Goal: Task Accomplishment & Management: Manage account settings

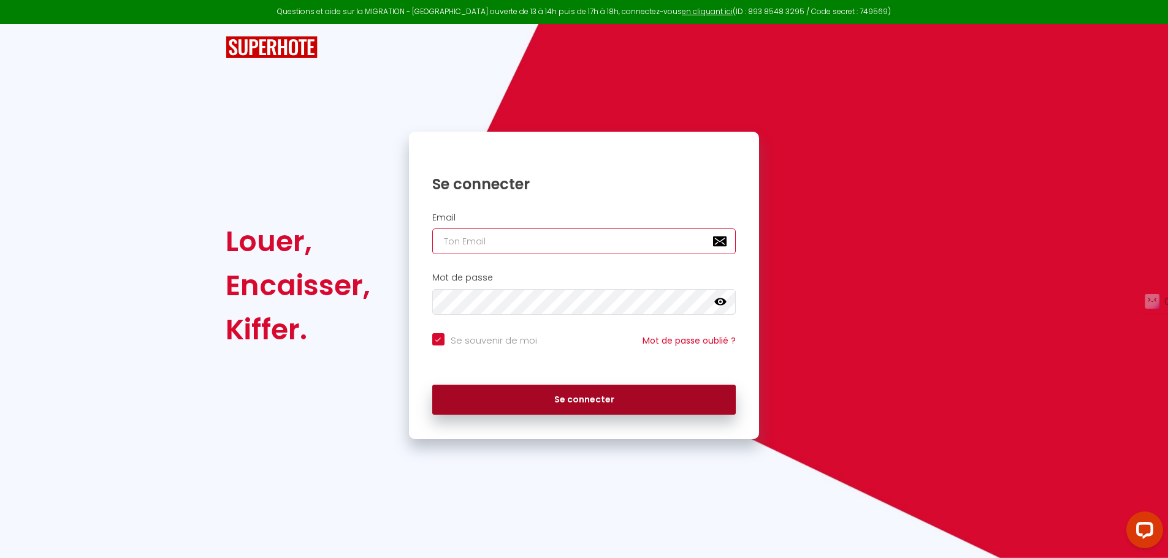
type input "[EMAIL_ADDRESS][DOMAIN_NAME]"
click at [547, 395] on button "Se connecter" at bounding box center [584, 400] width 304 height 31
checkbox input "true"
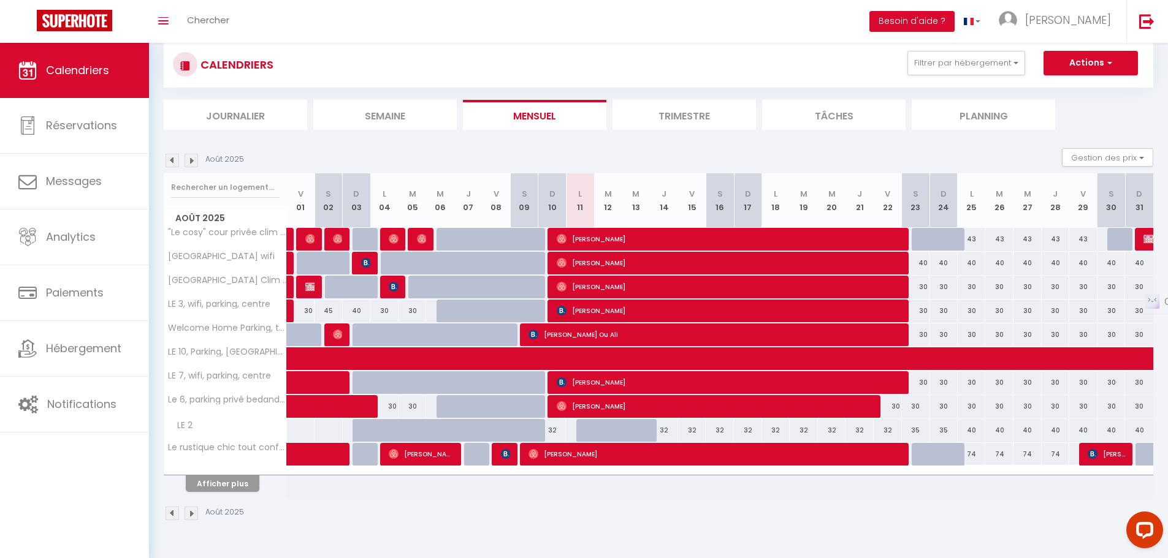
scroll to position [43, 0]
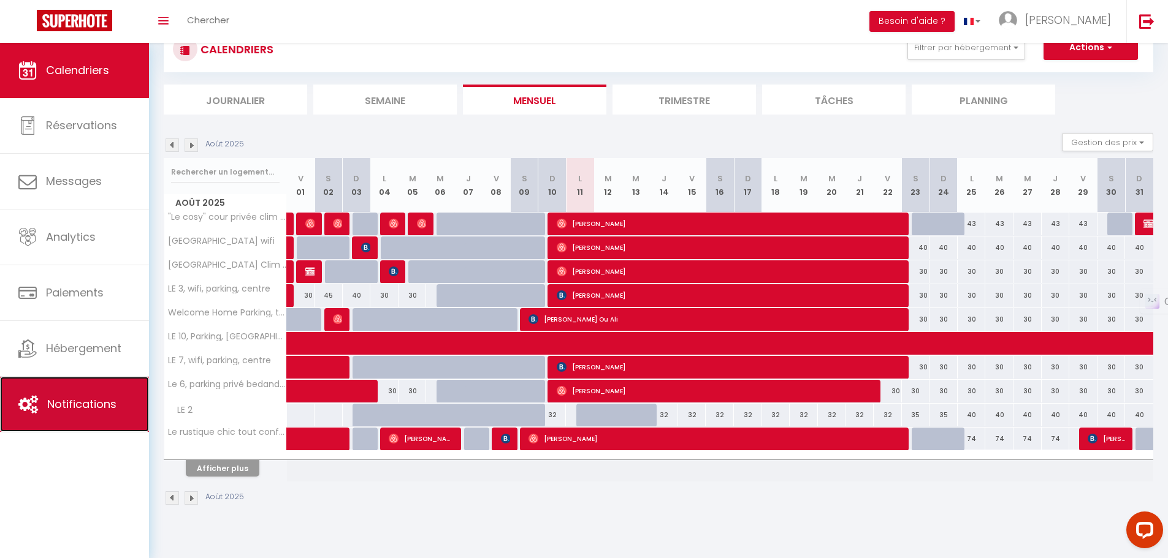
click at [77, 401] on span "Notifications" at bounding box center [81, 404] width 69 height 15
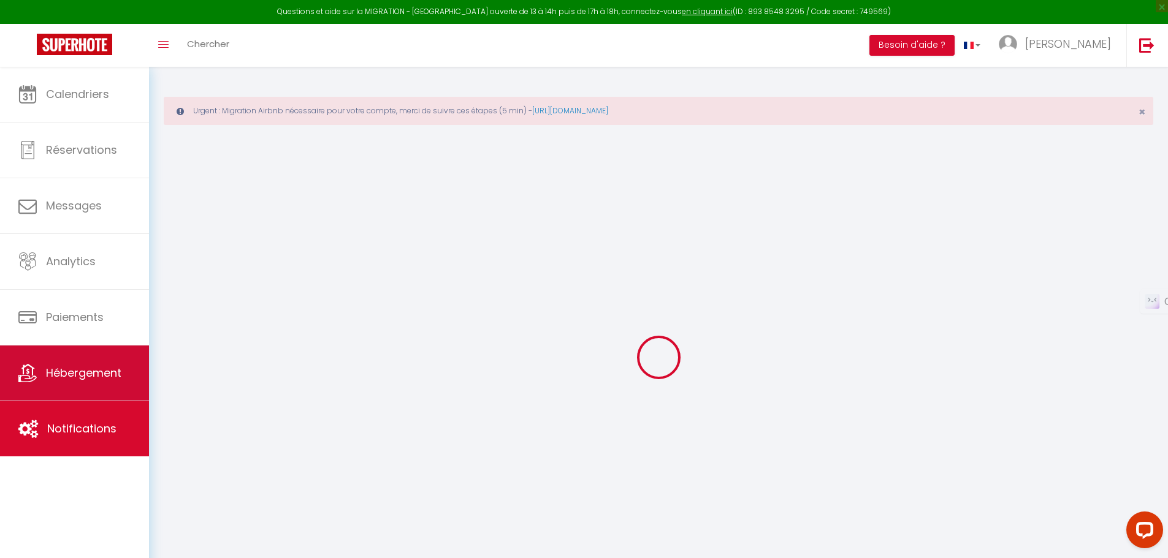
select select
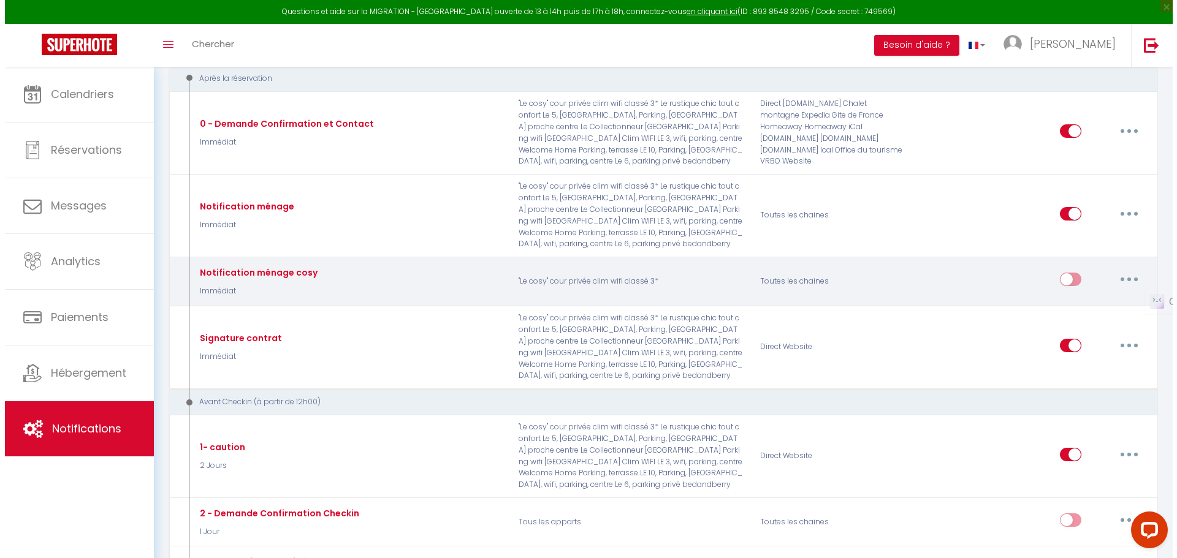
scroll to position [184, 0]
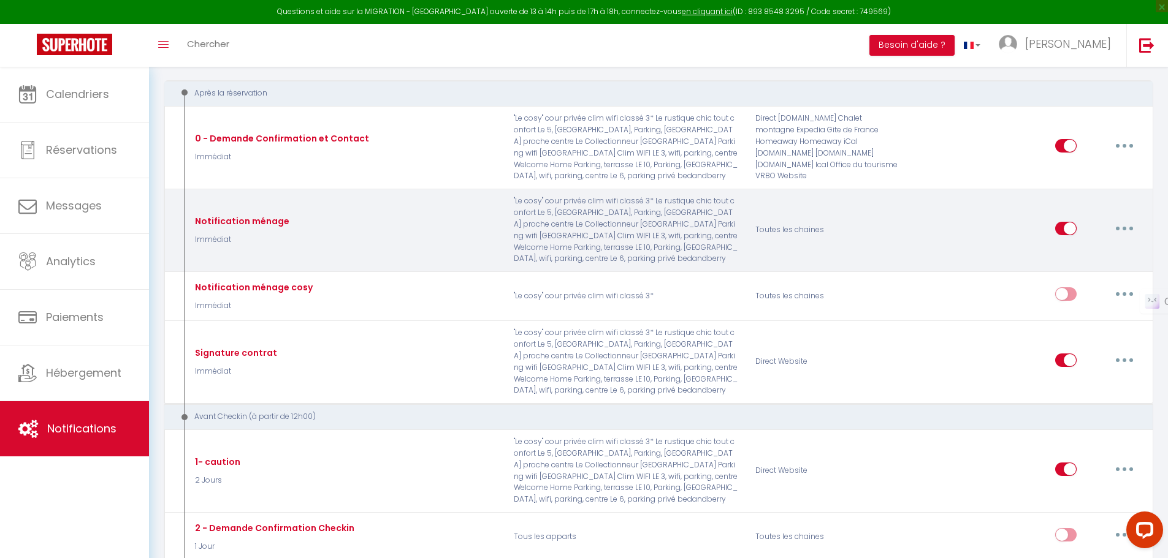
click at [1123, 235] on button "button" at bounding box center [1124, 229] width 34 height 20
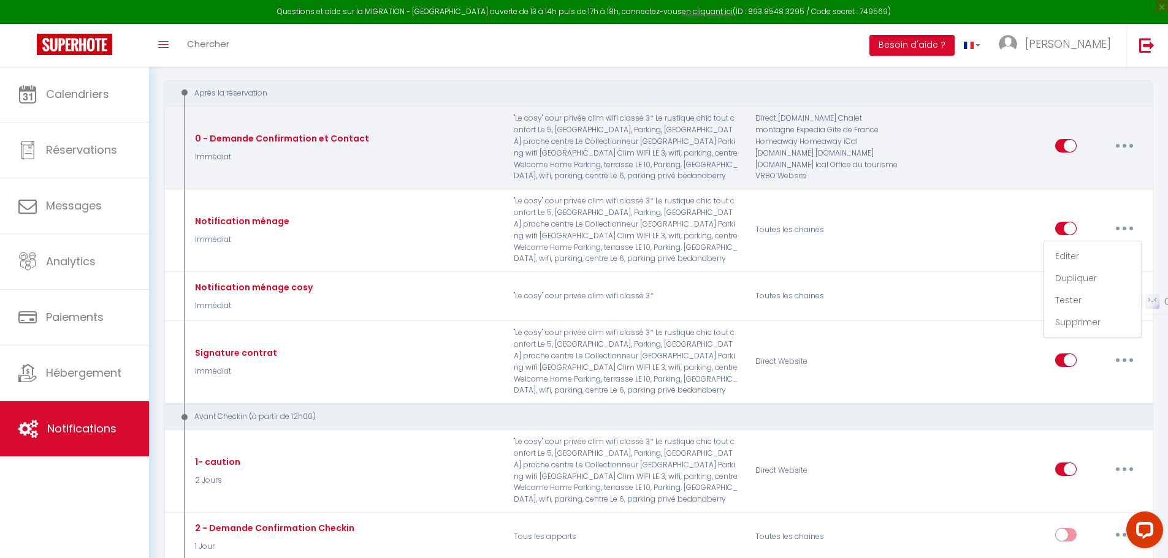
click at [1131, 146] on button "button" at bounding box center [1124, 146] width 34 height 20
click at [1082, 169] on link "Editer" at bounding box center [1092, 173] width 91 height 21
type input "0 - Demande Confirmation et Contact"
select select "Immédiat"
select select "if_booking_is_paid"
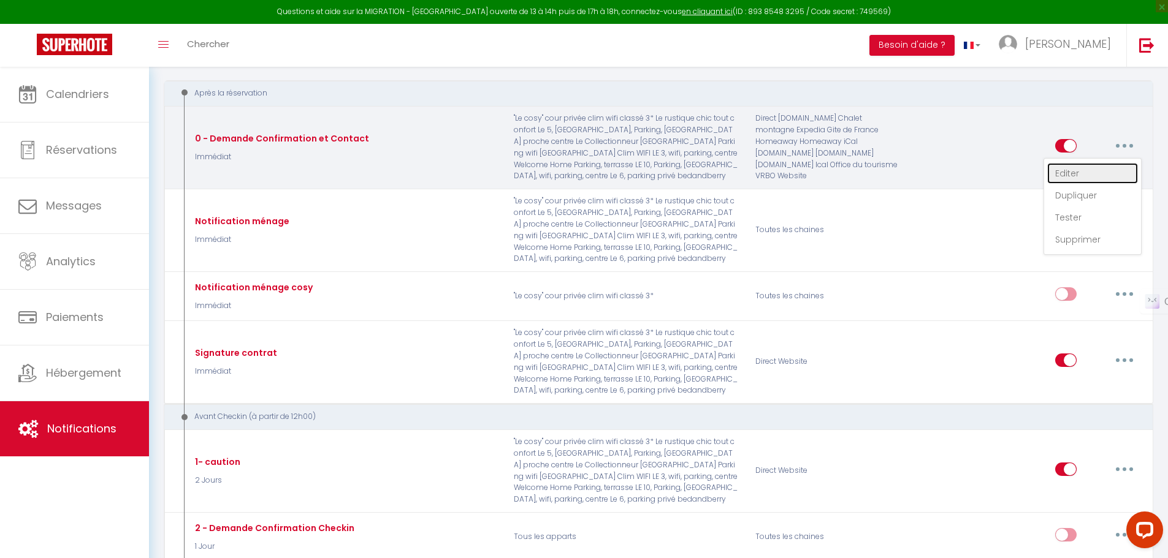
checkbox input "true"
checkbox input "false"
radio input "true"
type input "Merci de confirmer votre réservation - [BOOKING:ID] - [GUEST:FIRST_NAME] [GUEST…"
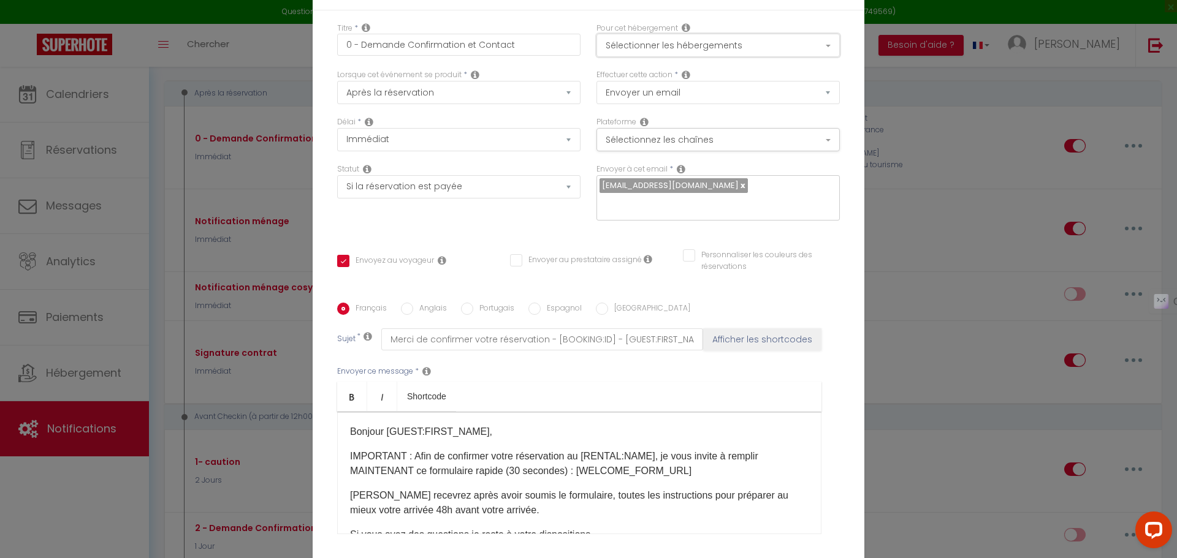
click at [757, 57] on button "Sélectionner les hébergements" at bounding box center [717, 45] width 243 height 23
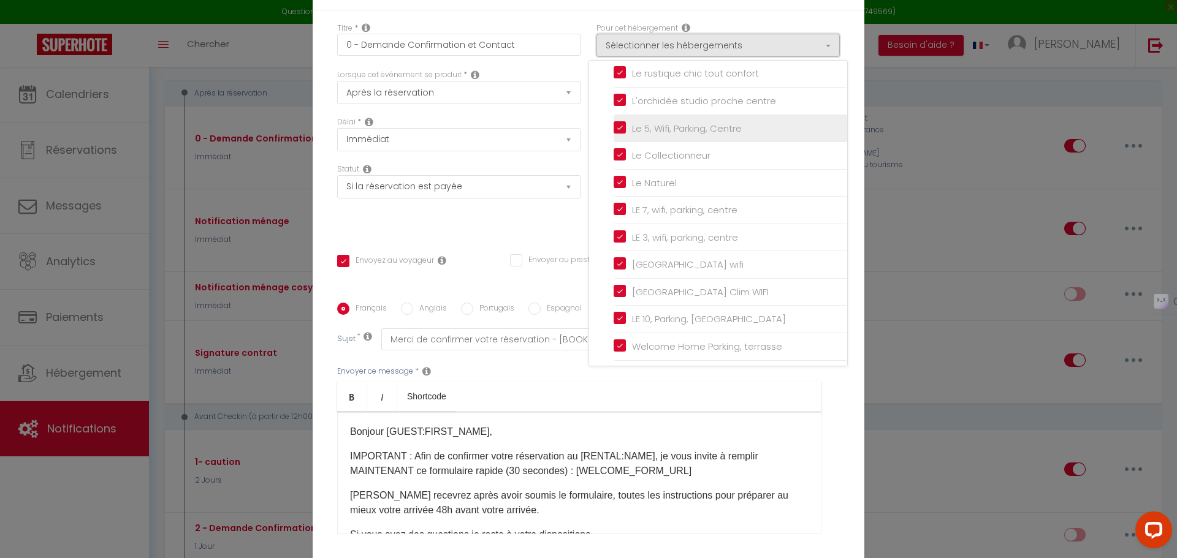
scroll to position [130, 0]
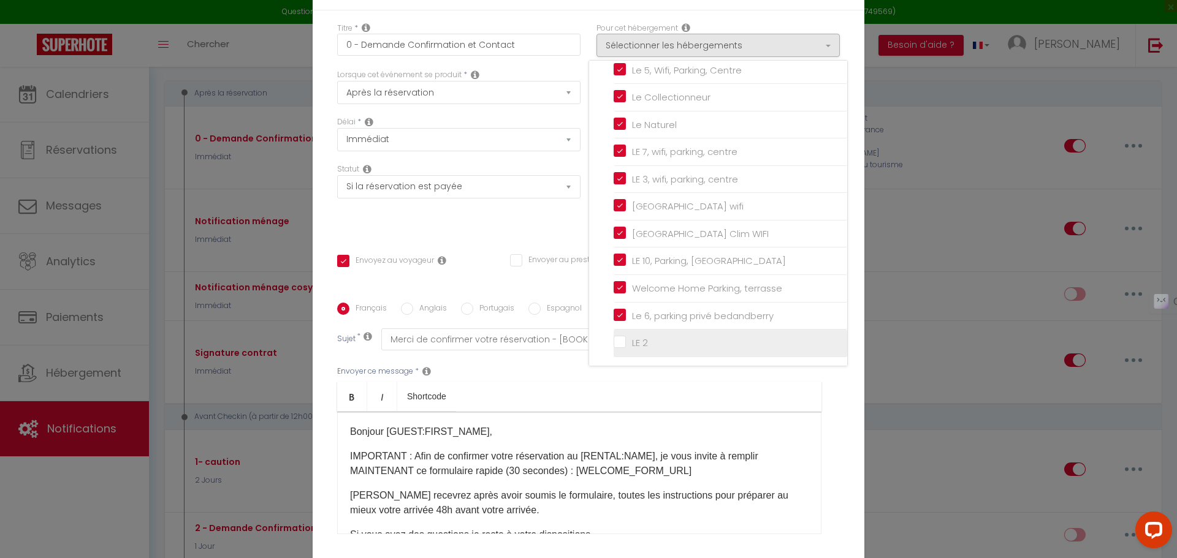
click at [619, 349] on input "LE 2" at bounding box center [730, 343] width 234 height 12
checkbox input "true"
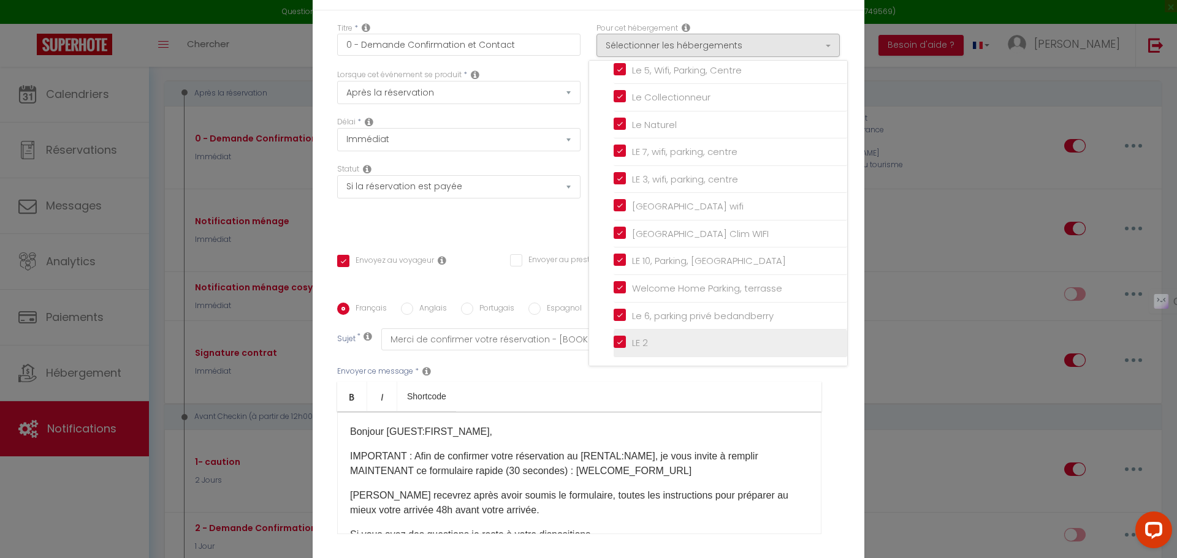
checkbox input "false"
click at [836, 406] on div "Français Anglais Portugais Espagnol Italien Sujet * Merci de confirmer votre ré…" at bounding box center [588, 426] width 509 height 247
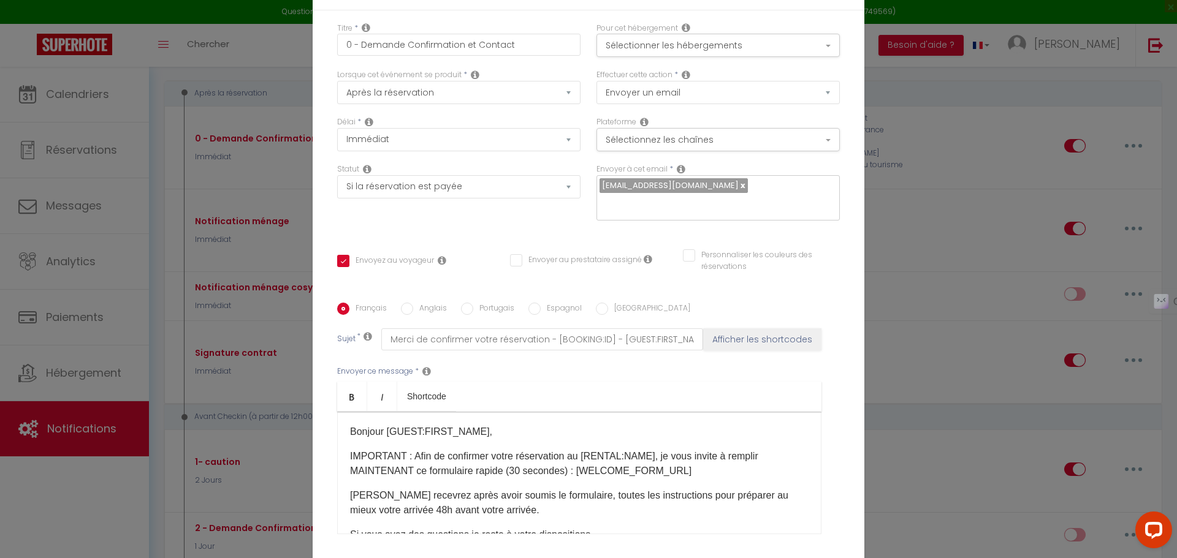
scroll to position [97, 0]
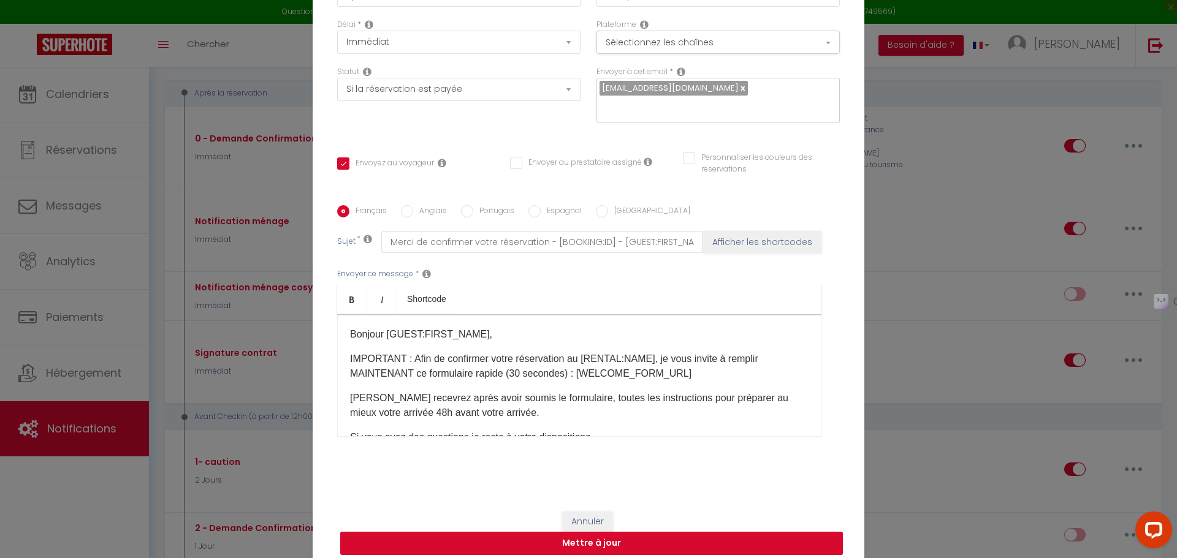
click at [630, 537] on button "Mettre à jour" at bounding box center [591, 543] width 503 height 23
checkbox input "true"
checkbox input "false"
select select
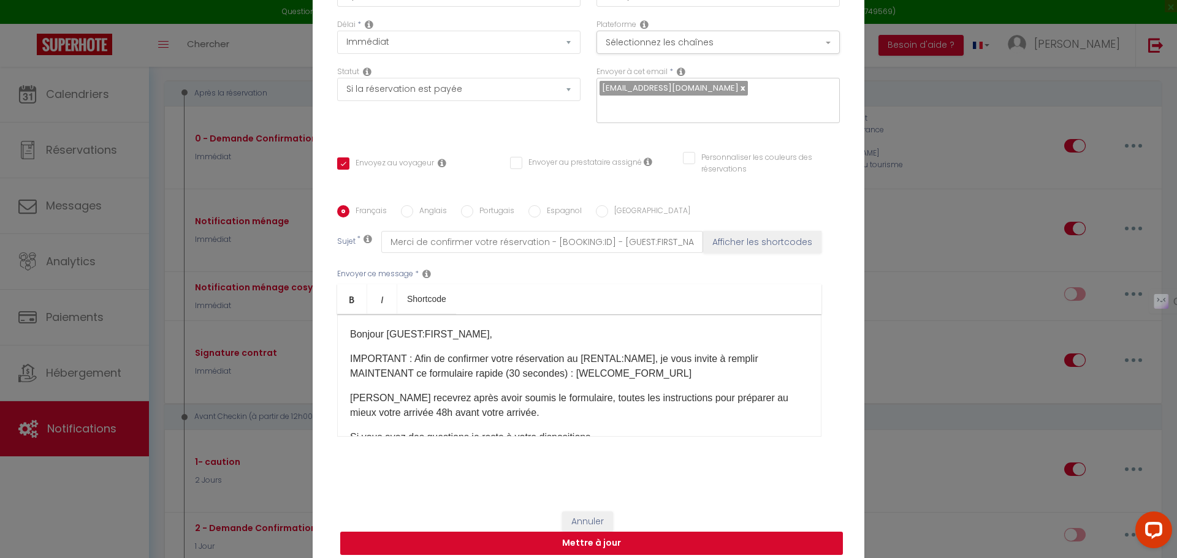
select select
checkbox input "false"
radio input "false"
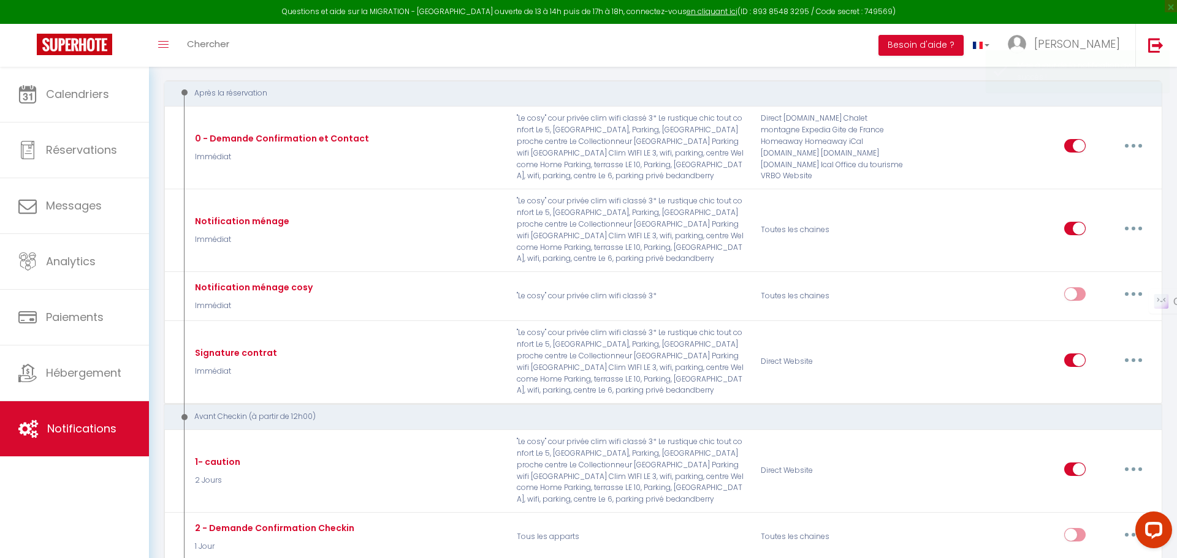
scroll to position [0, 0]
select select
checkbox input "false"
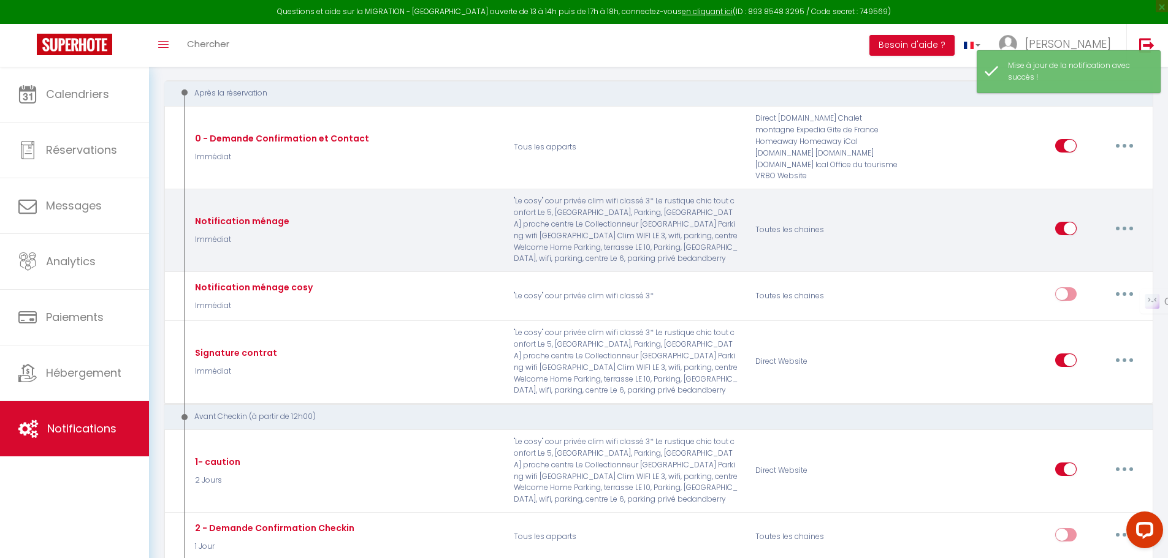
click at [1123, 219] on button "button" at bounding box center [1124, 229] width 34 height 20
click at [1101, 246] on link "Editer" at bounding box center [1092, 256] width 91 height 21
type input "Notification ménage"
select select "Immédiat"
select select
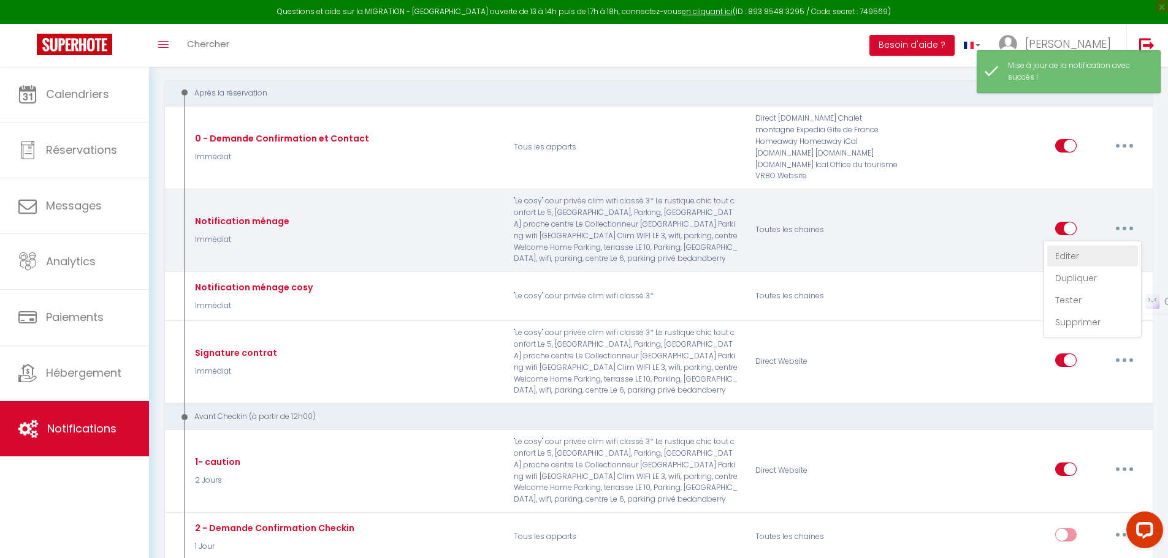
checkbox input "false"
checkbox input "true"
checkbox input "false"
radio input "true"
type input "[CHECKOUT:DD-MM-YYYY]"
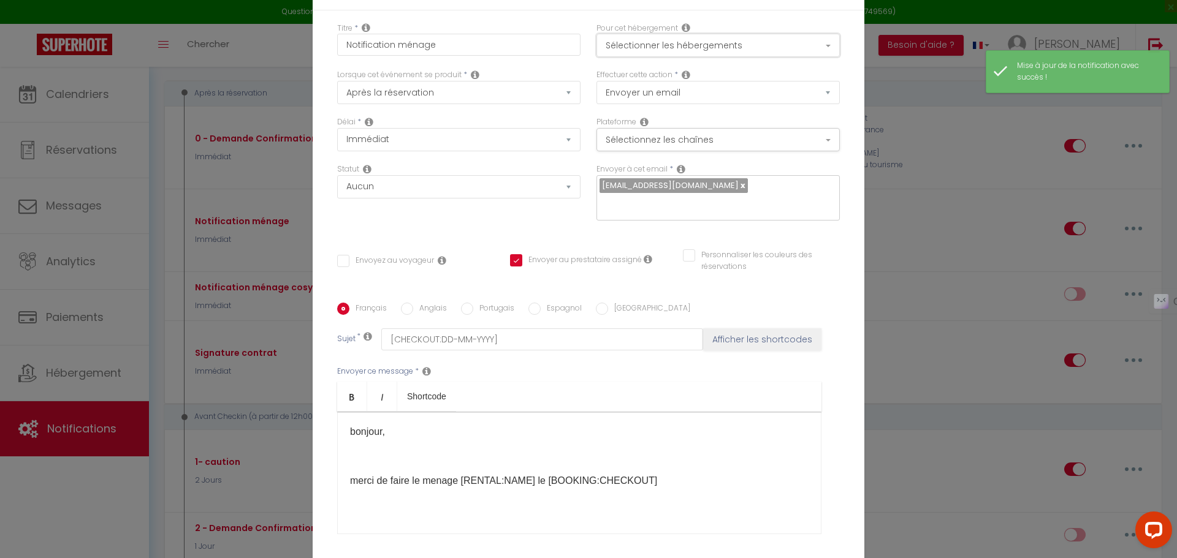
click at [785, 43] on button "Sélectionner les hébergements" at bounding box center [717, 45] width 243 height 23
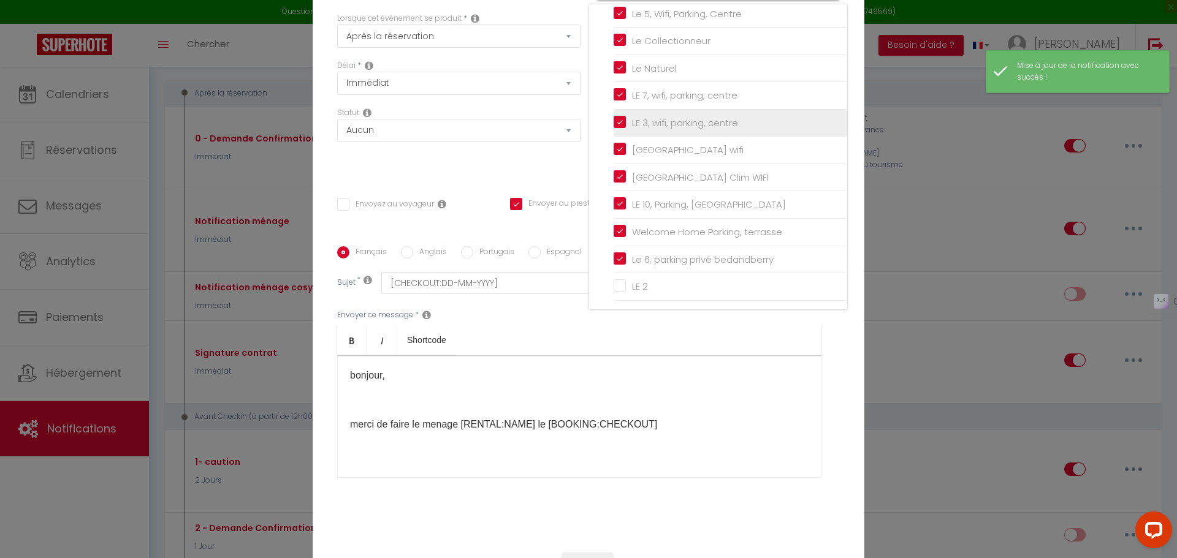
scroll to position [106, 0]
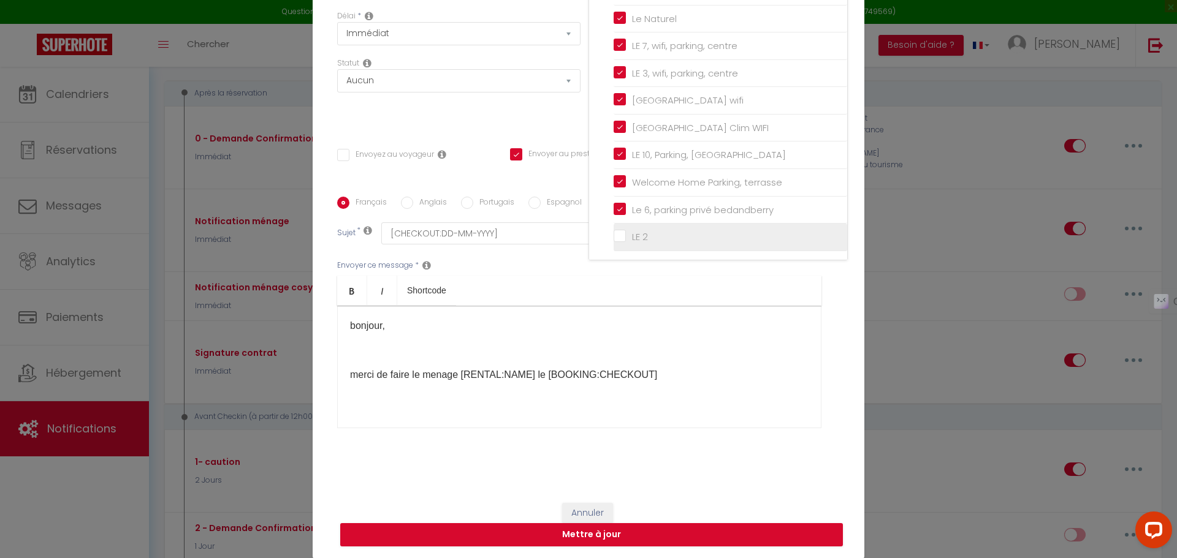
click at [614, 240] on input "LE 2" at bounding box center [730, 237] width 234 height 12
checkbox input "true"
checkbox input "false"
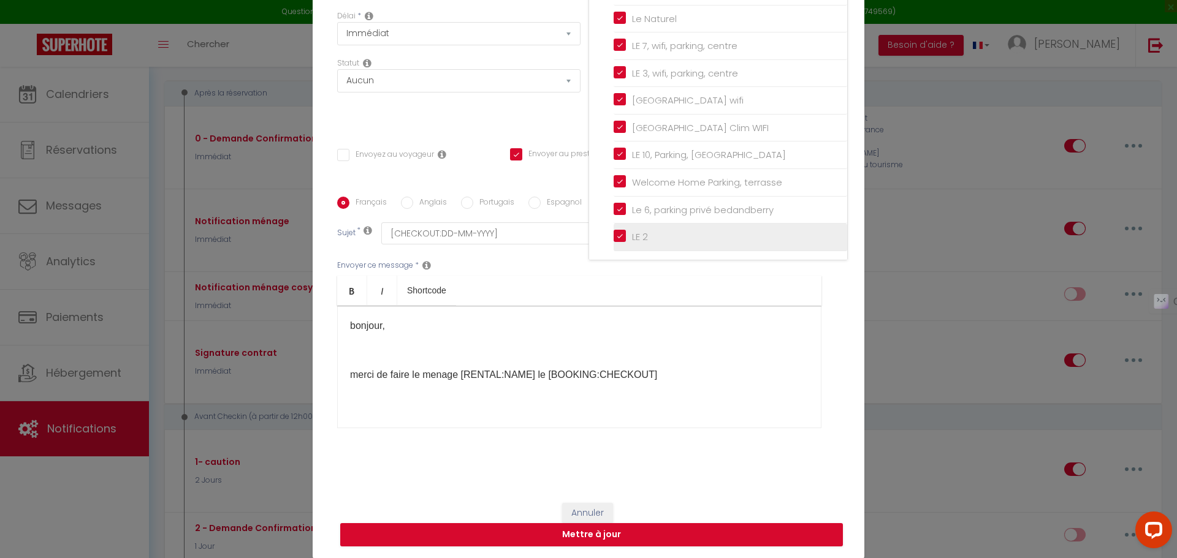
checkbox input "true"
checkbox input "false"
click at [631, 533] on button "Mettre à jour" at bounding box center [591, 534] width 503 height 23
checkbox input "false"
checkbox input "true"
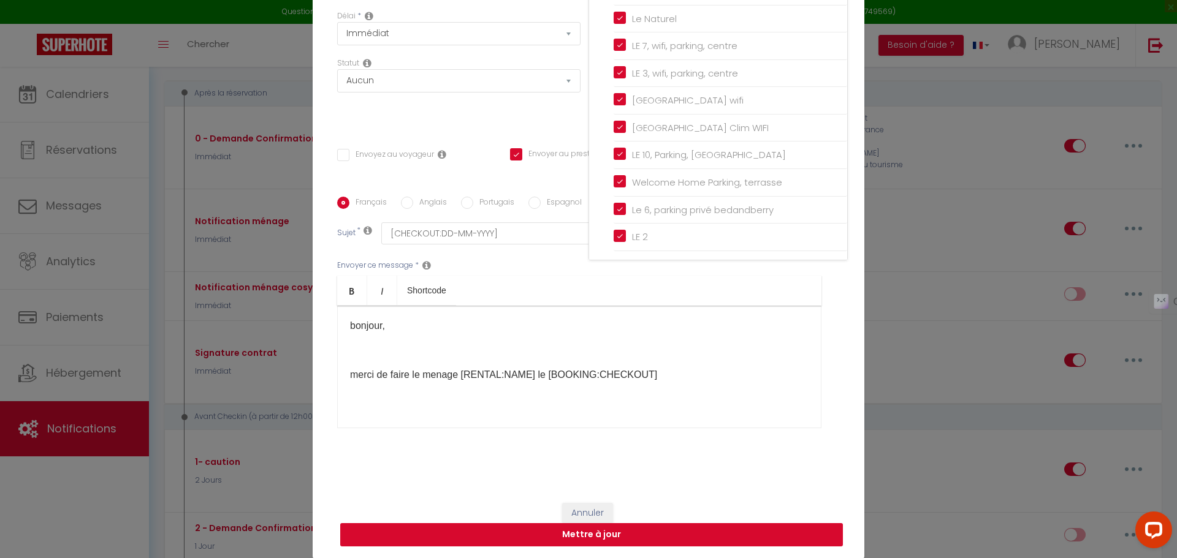
checkbox input "false"
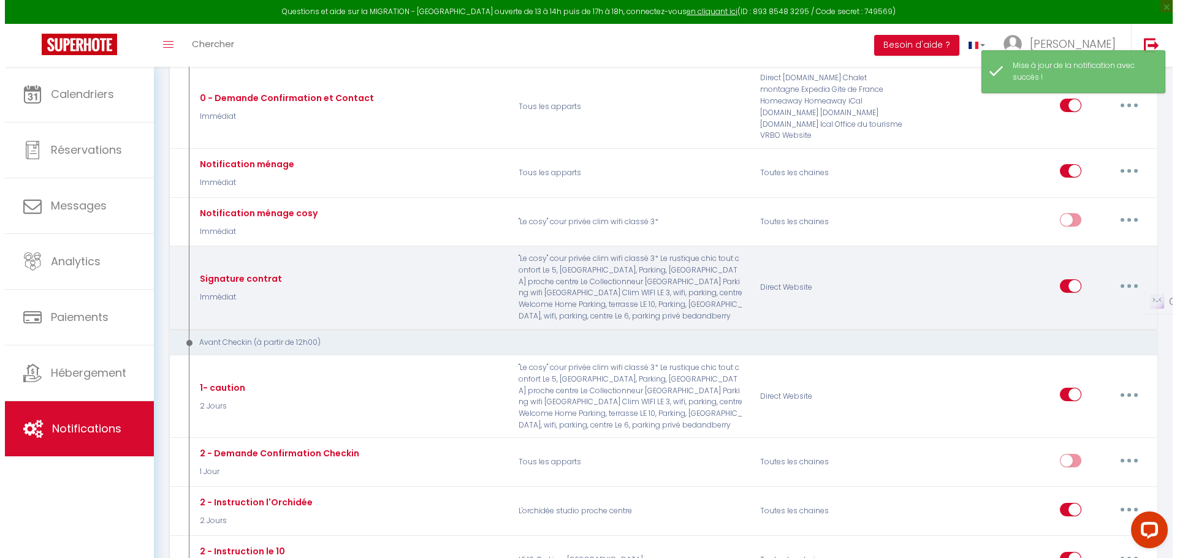
scroll to position [306, 0]
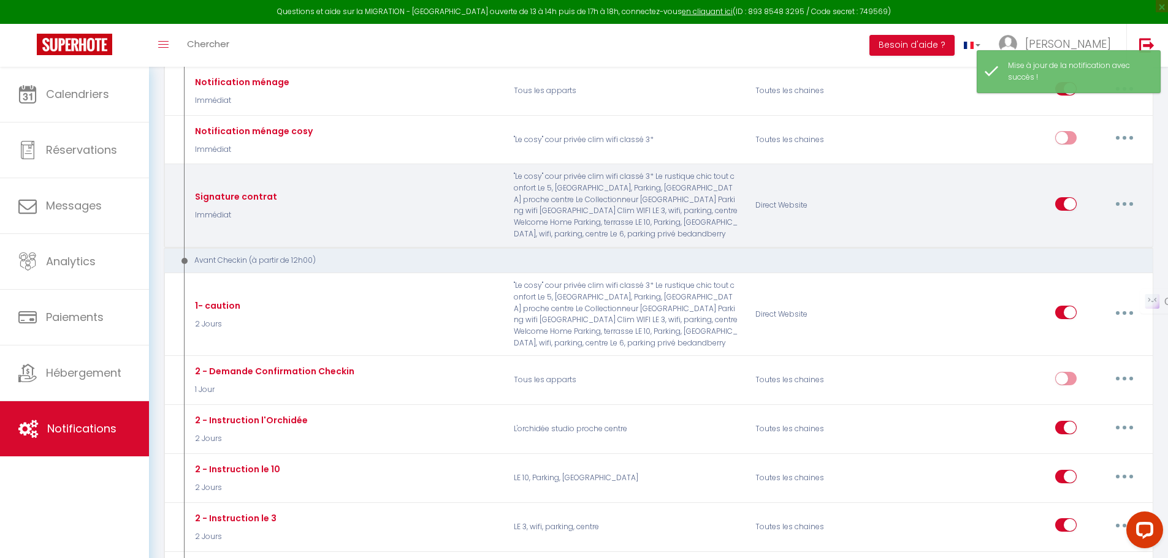
click at [1128, 195] on button "button" at bounding box center [1124, 204] width 34 height 20
click at [1105, 221] on link "Editer" at bounding box center [1092, 231] width 91 height 21
type input "Signature contrat"
checkbox input "false"
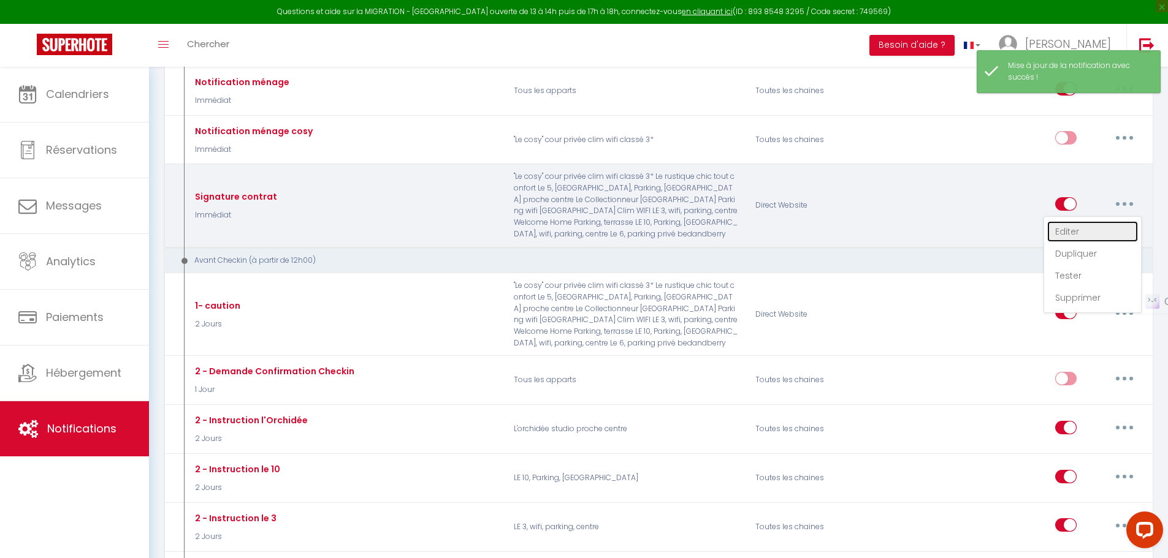
checkbox input "false"
select select "Immédiat"
select select "if_booking_is_paid"
checkbox input "true"
checkbox input "false"
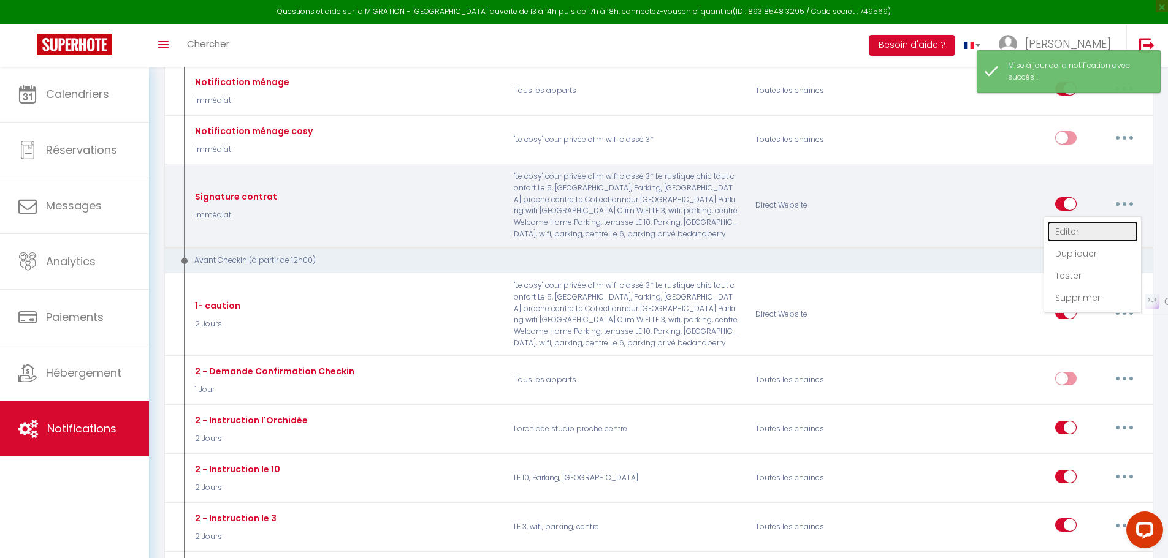
checkbox input "false"
radio input "true"
type input "[CONTRACT:LINK]"
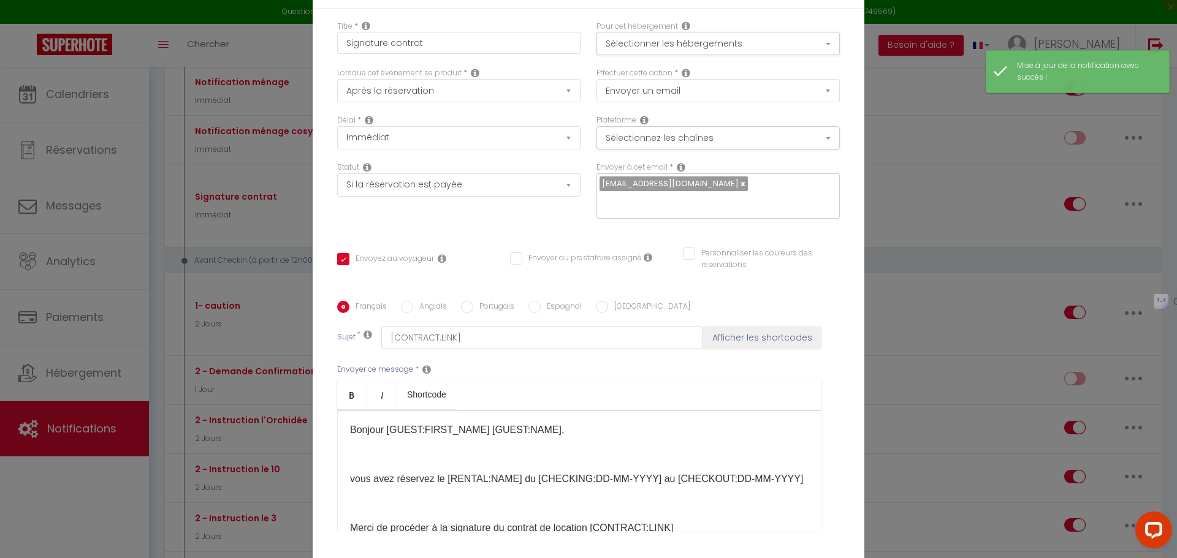
scroll to position [0, 0]
click at [731, 57] on button "Sélectionner les hébergements" at bounding box center [717, 45] width 243 height 23
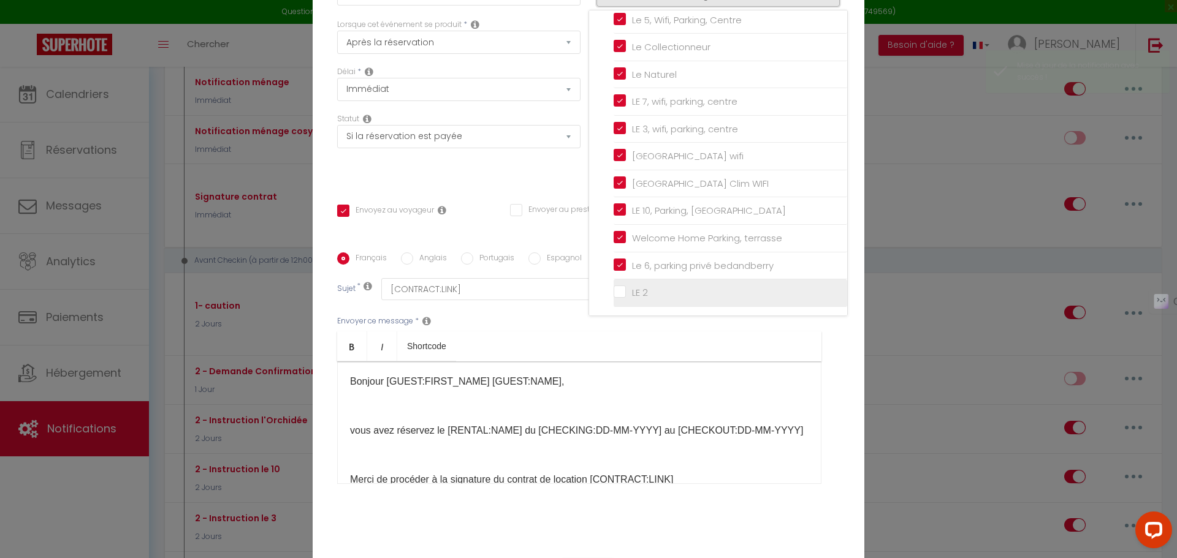
scroll to position [97, 0]
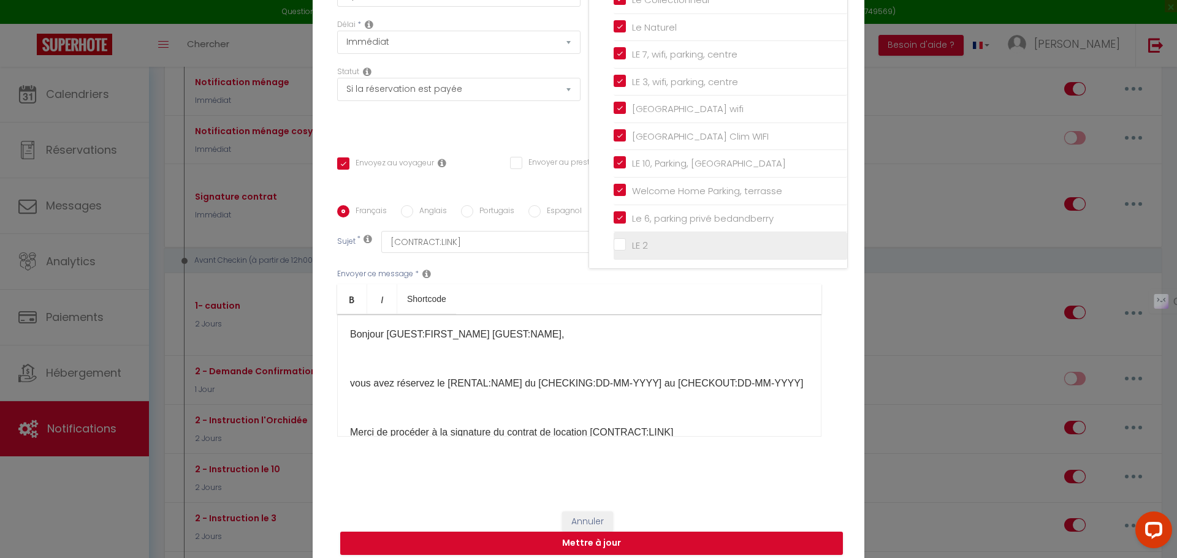
click at [618, 252] on input "LE 2" at bounding box center [730, 246] width 234 height 12
checkbox input "true"
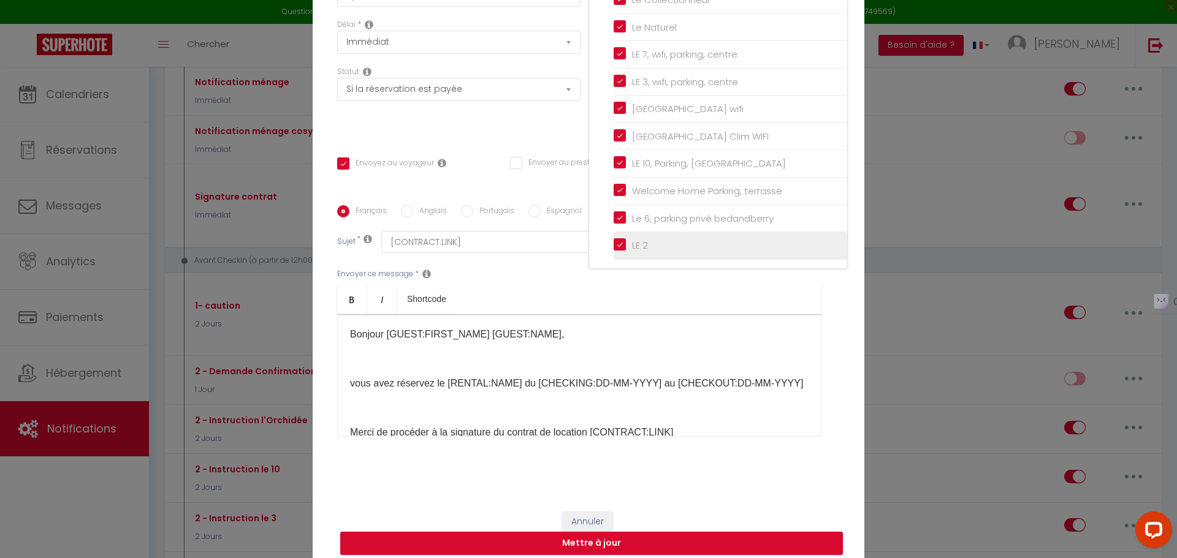
checkbox input "false"
click at [624, 541] on button "Mettre à jour" at bounding box center [591, 543] width 503 height 23
checkbox input "true"
checkbox input "false"
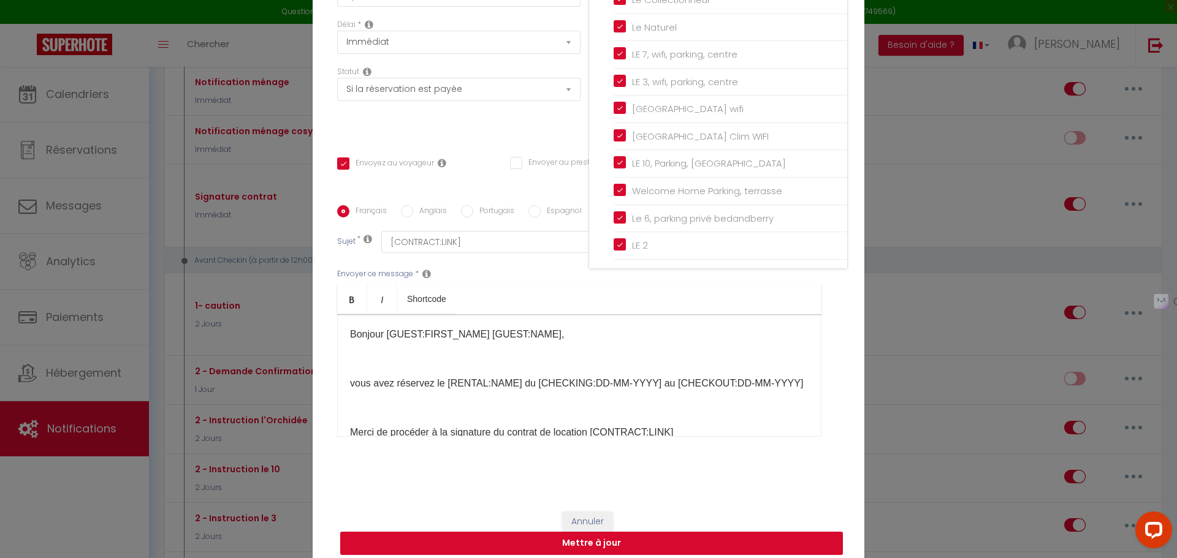
checkbox input "false"
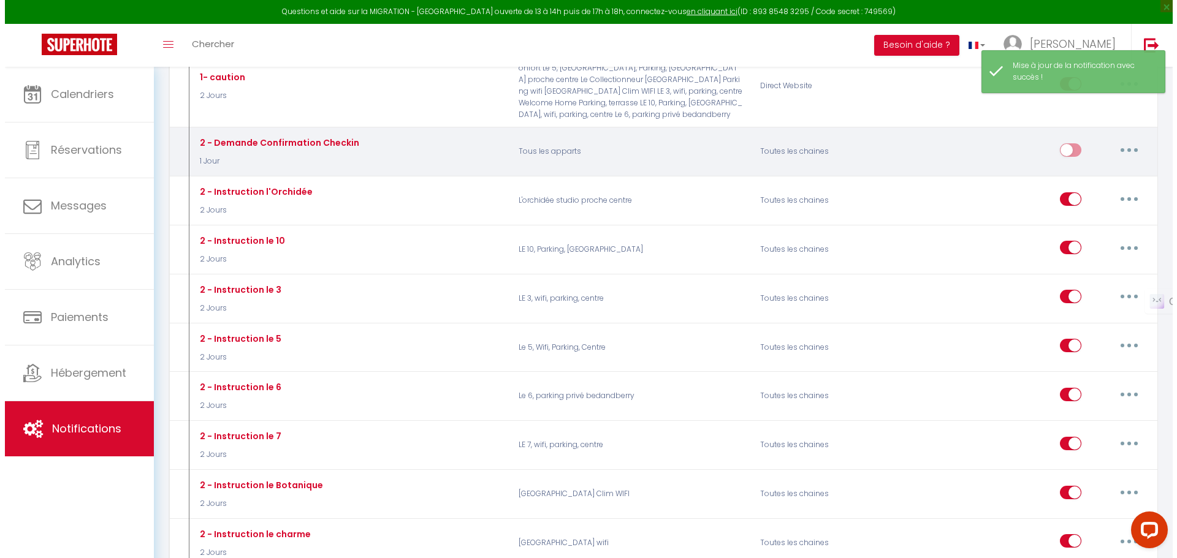
scroll to position [429, 0]
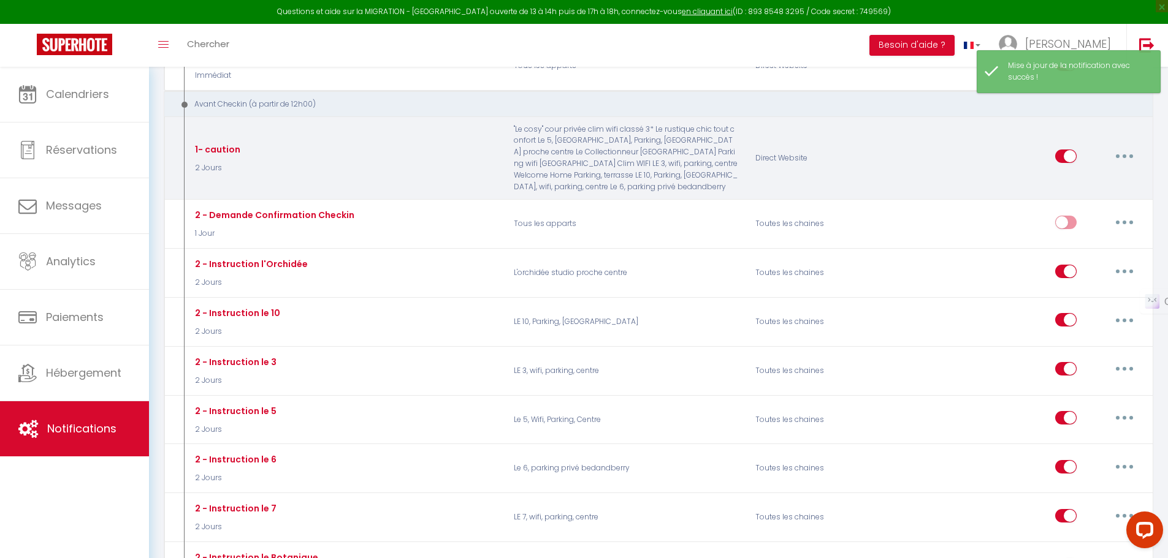
click at [1125, 154] on icon "button" at bounding box center [1124, 156] width 4 height 4
click at [1101, 174] on link "Editer" at bounding box center [1092, 184] width 91 height 21
type input "1- caution"
checkbox input "false"
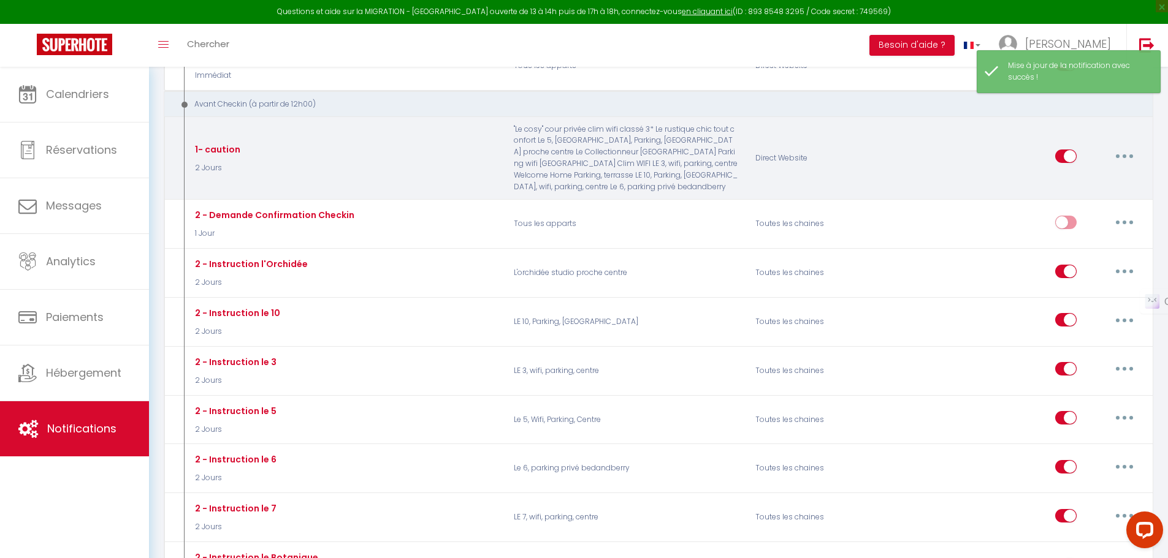
checkbox input "false"
select select "2 Jours"
select select "if_booking_is_paid"
checkbox input "true"
checkbox input "false"
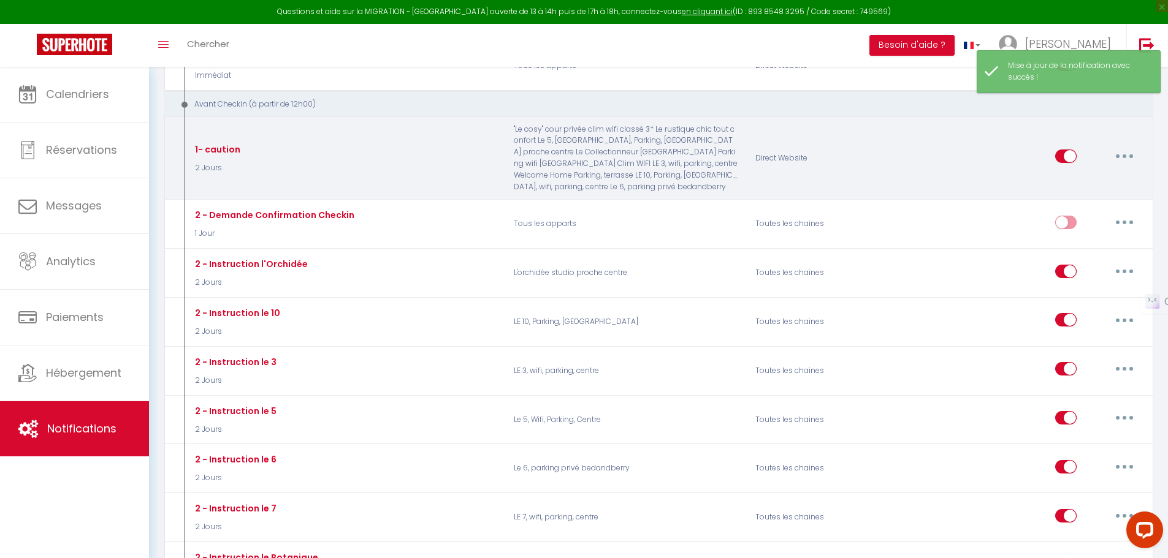
checkbox input "false"
radio input "true"
type input "Caution pour votre location [RENTAL:NAME]"
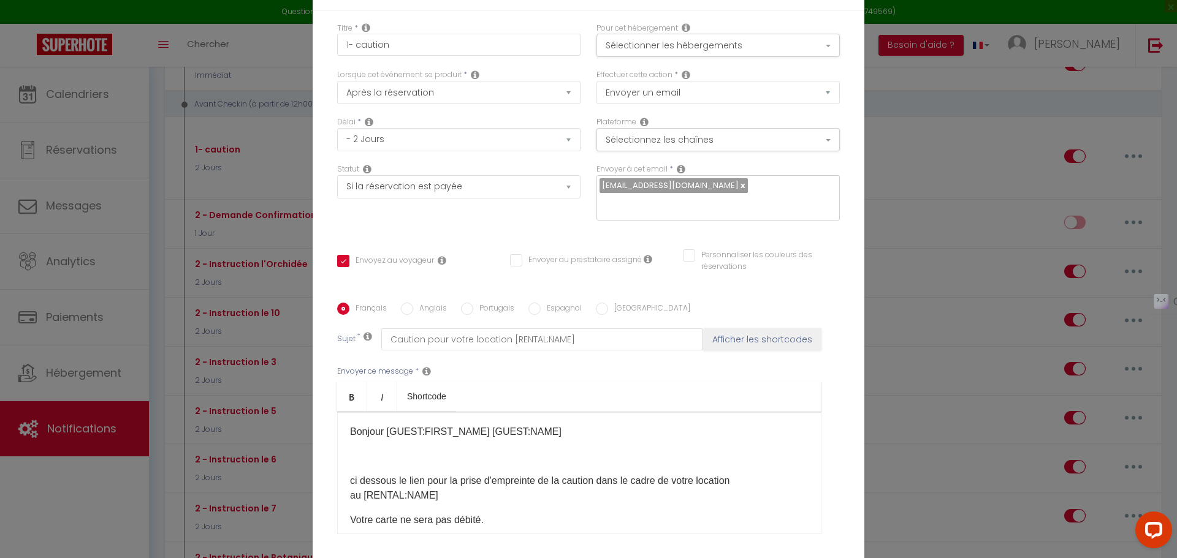
scroll to position [30, 0]
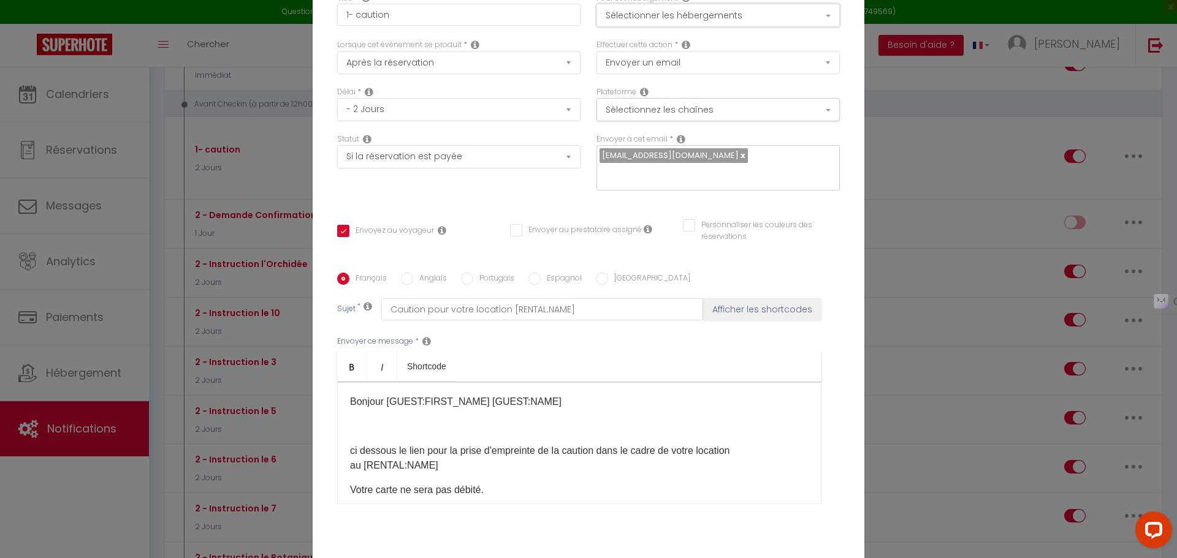
click at [728, 26] on button "Sélectionner les hébergements" at bounding box center [717, 15] width 243 height 23
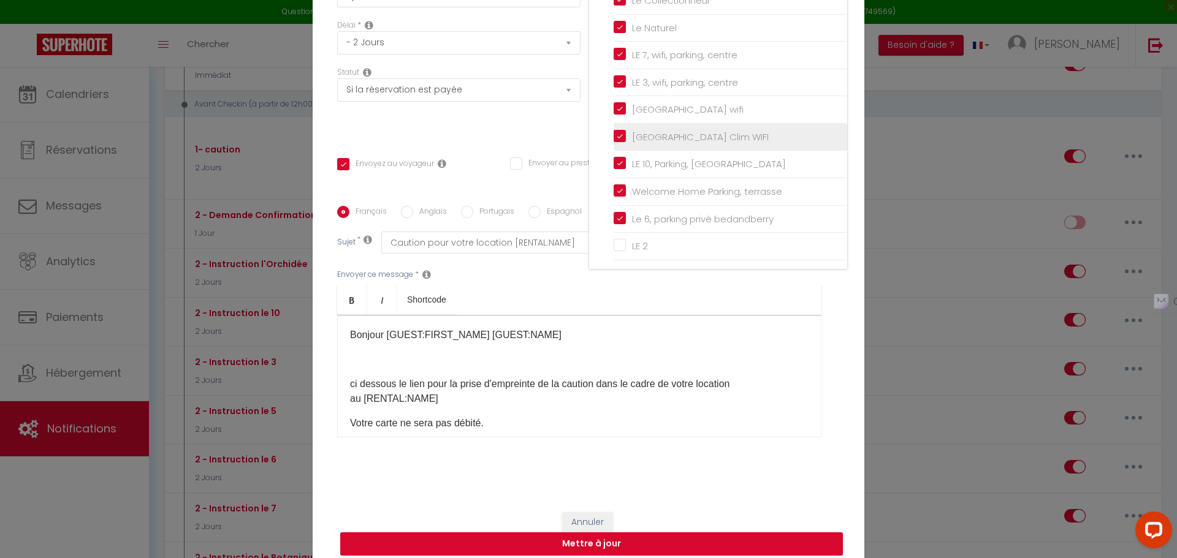
scroll to position [97, 0]
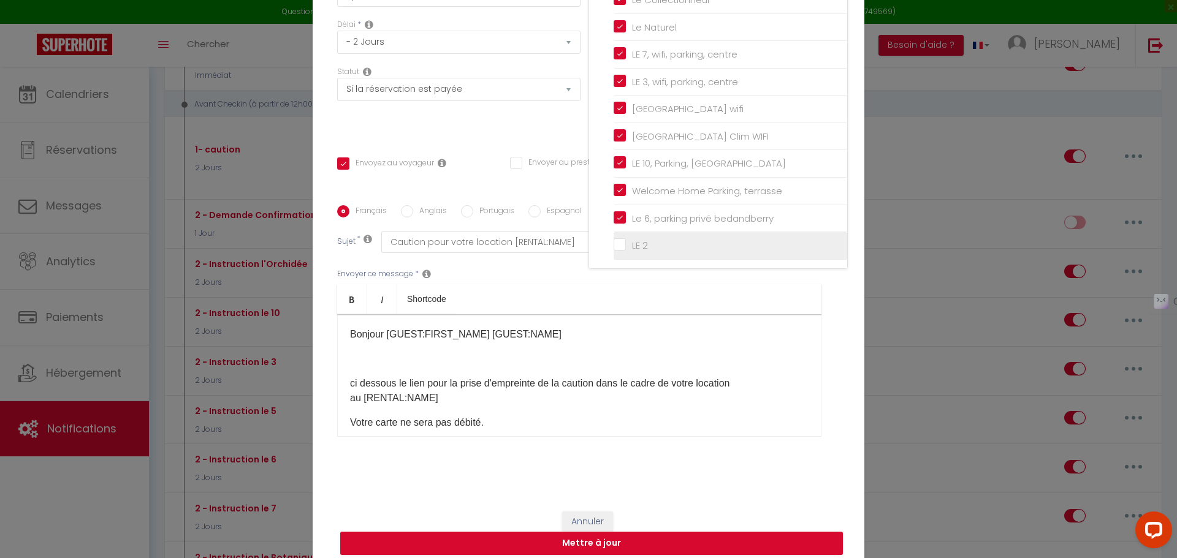
click at [634, 252] on input "LE 2" at bounding box center [730, 246] width 234 height 12
checkbox input "true"
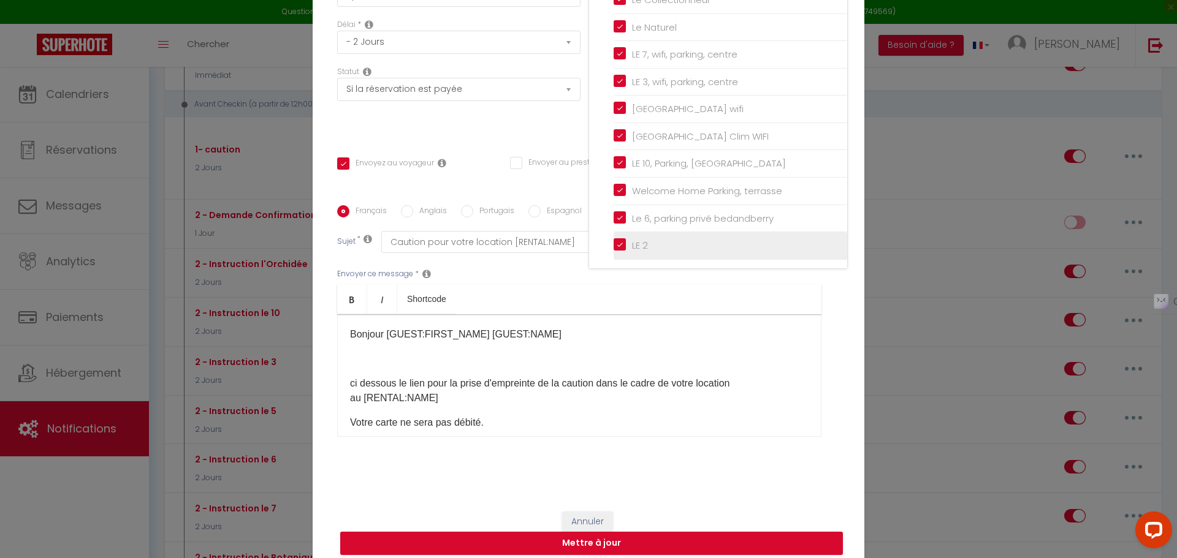
checkbox input "false"
click at [661, 444] on div "Français Anglais Portugais Espagnol Italien Sujet * Caution pour votre location…" at bounding box center [588, 329] width 503 height 284
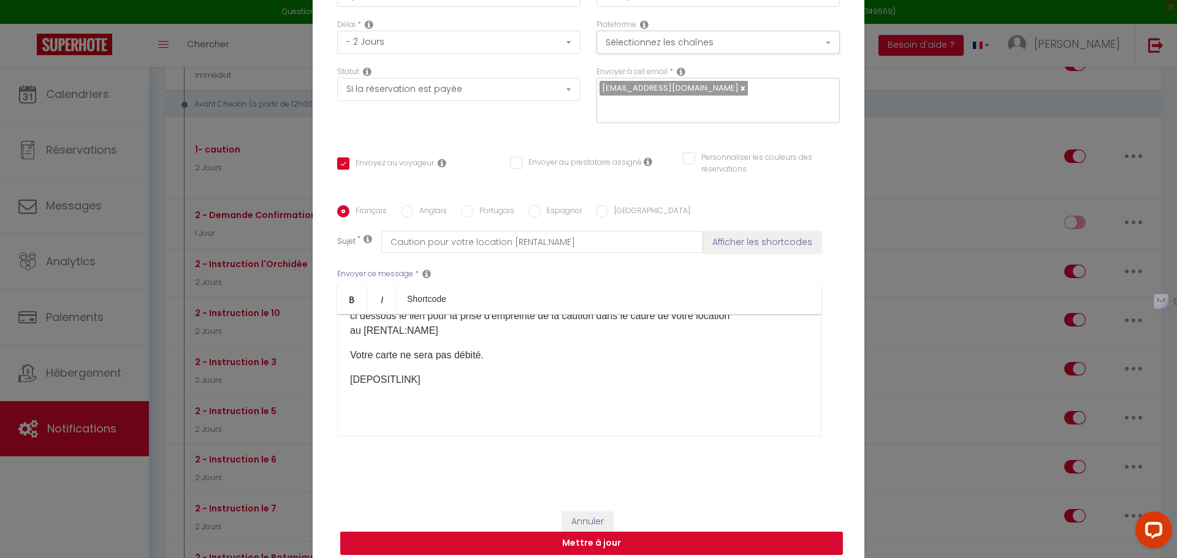
click at [734, 532] on button "Mettre à jour" at bounding box center [591, 543] width 503 height 23
checkbox input "true"
checkbox input "false"
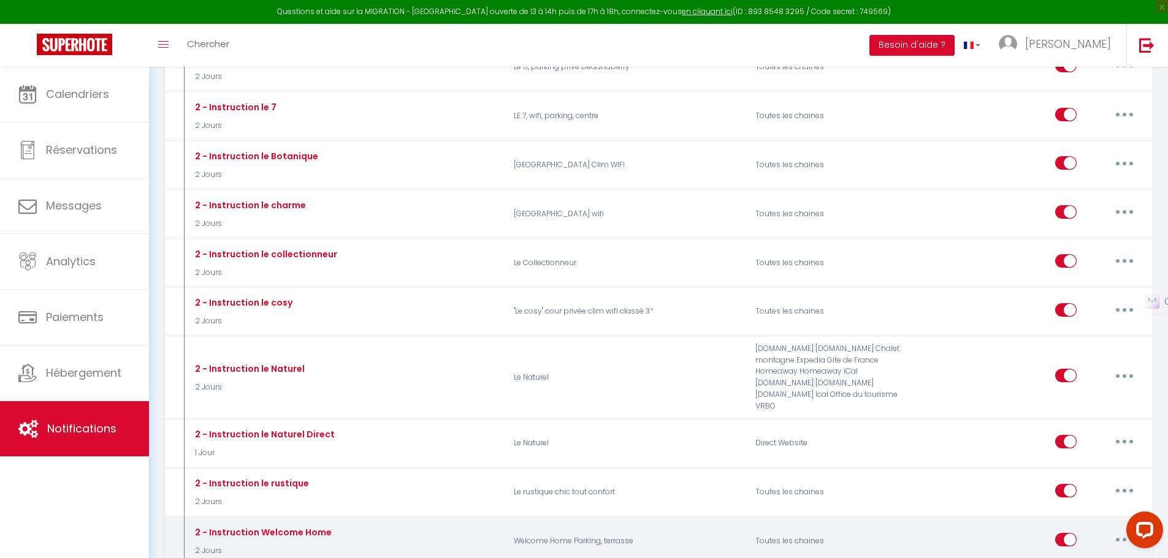
scroll to position [858, 0]
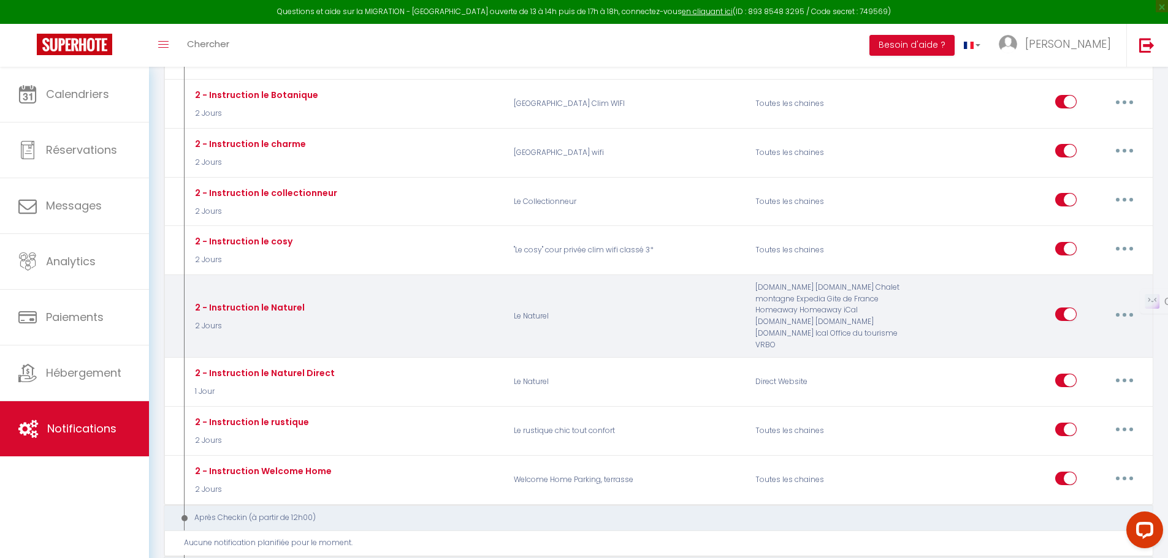
click at [1129, 305] on button "button" at bounding box center [1124, 315] width 34 height 20
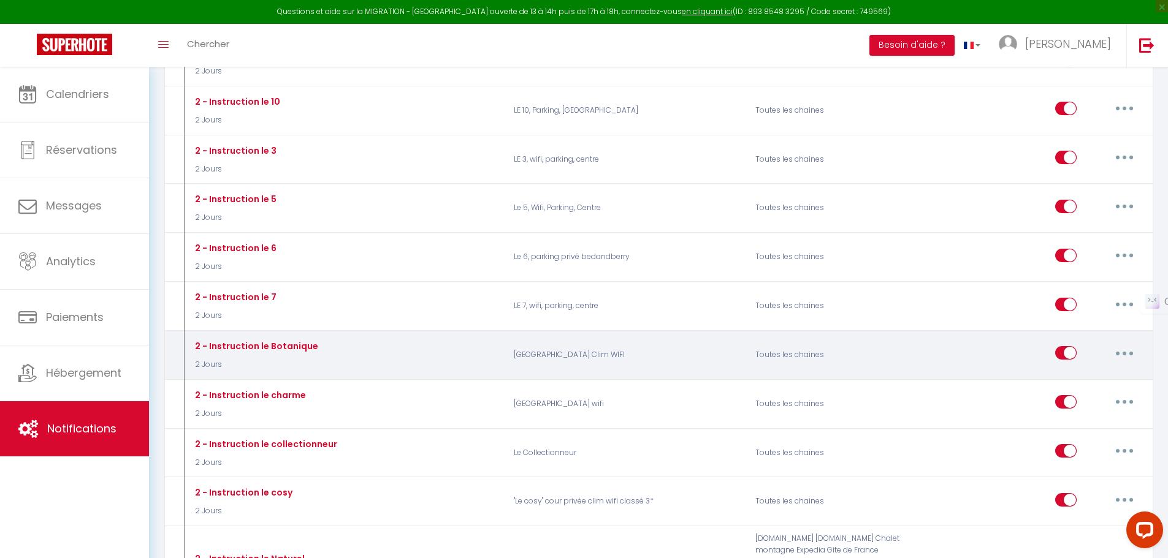
scroll to position [613, 0]
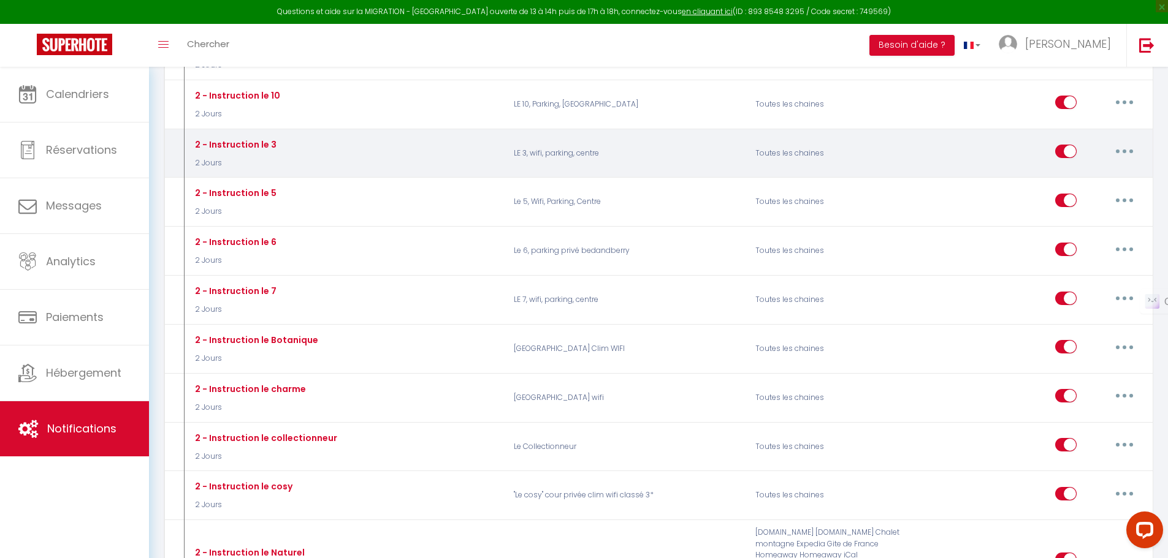
click at [1125, 142] on button "button" at bounding box center [1124, 152] width 34 height 20
click at [1101, 194] on link "Dupliquer" at bounding box center [1092, 201] width 91 height 21
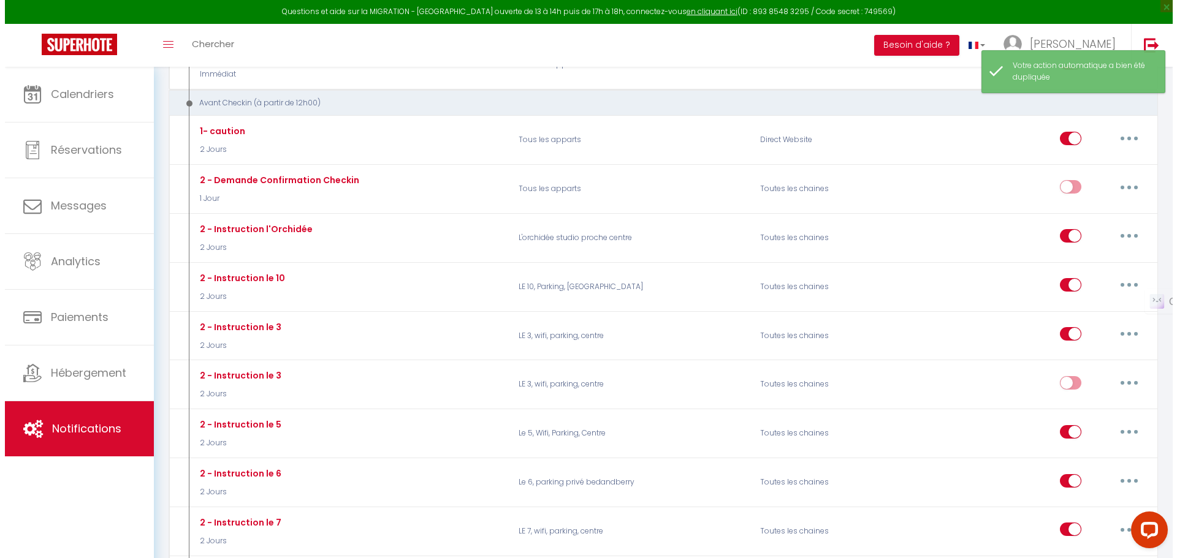
scroll to position [429, 0]
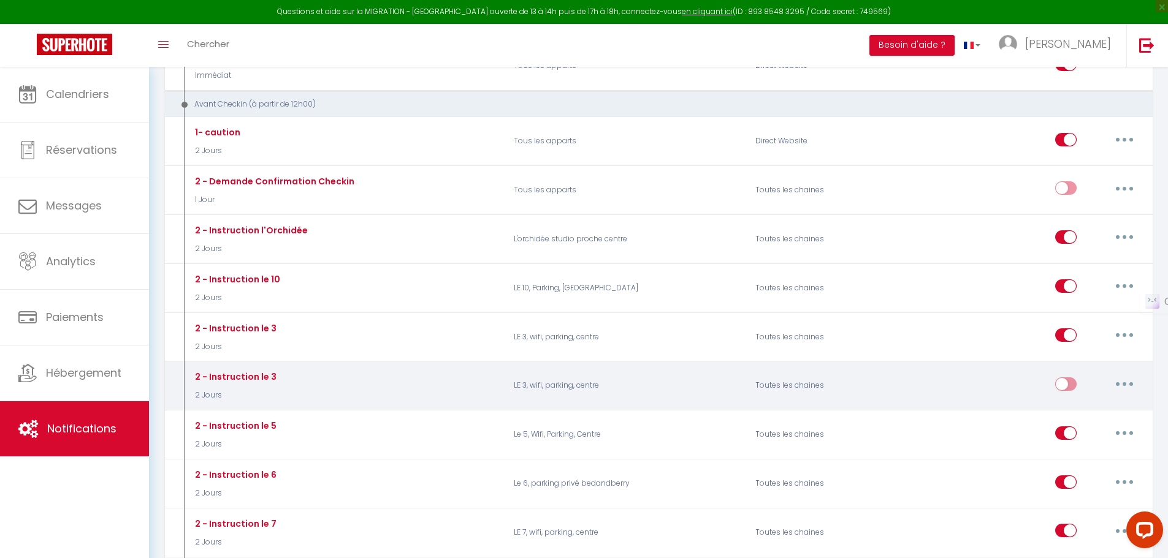
click at [1121, 374] on button "button" at bounding box center [1124, 384] width 34 height 20
click at [1100, 401] on link "Editer" at bounding box center [1092, 411] width 91 height 21
type input "2 - Instruction le 3"
select select "2 Jours"
select select "if_booking_is_paid"
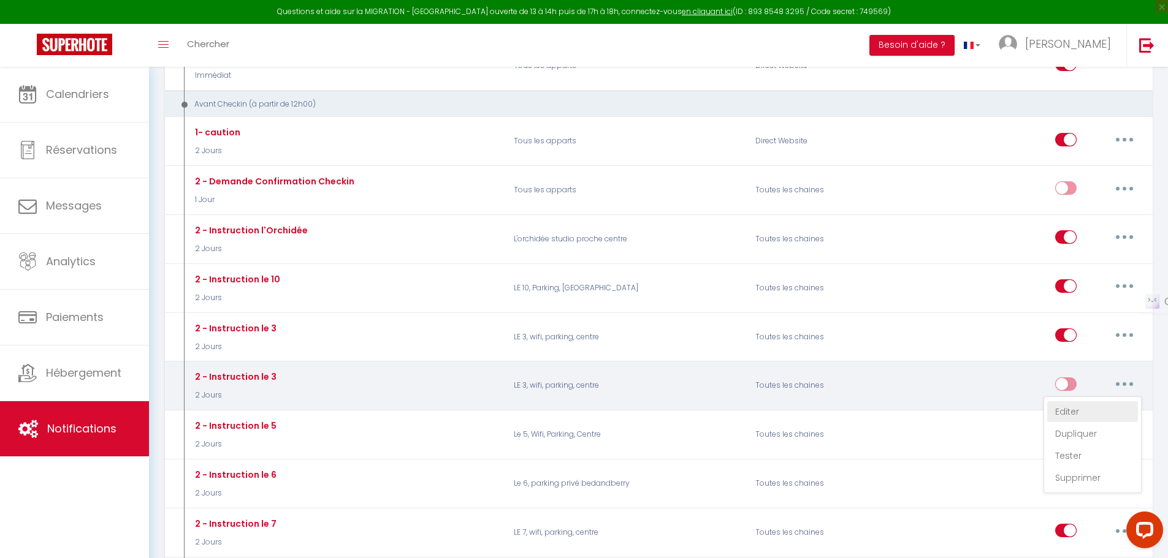
checkbox input "true"
checkbox input "false"
radio input "true"
type input "Procédure pour le checkin - [RENTAL:NAME]"
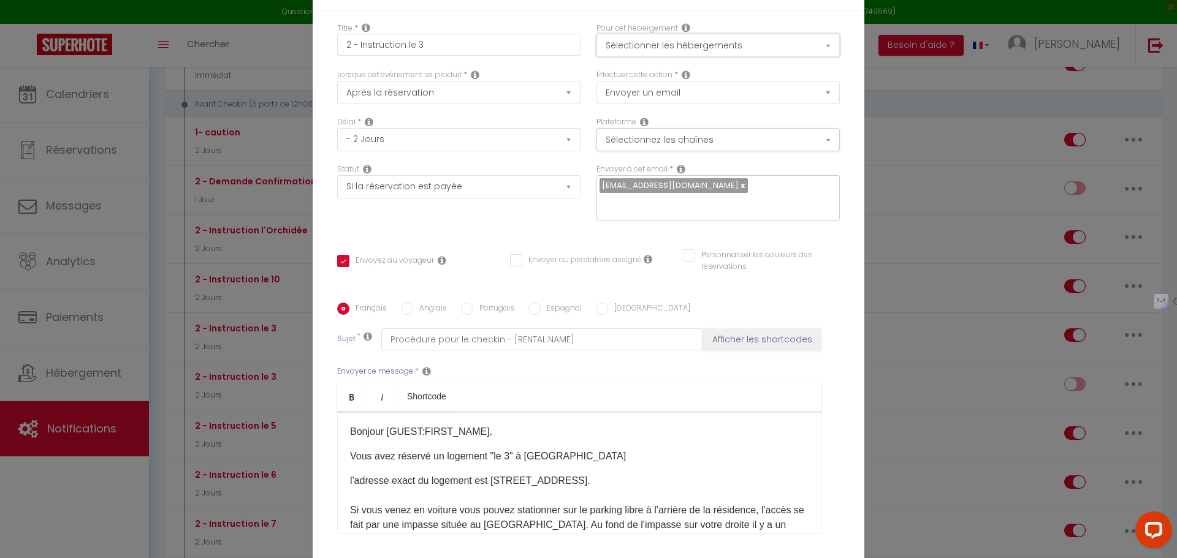
click at [663, 57] on button "Sélectionner les hébergements" at bounding box center [717, 45] width 243 height 23
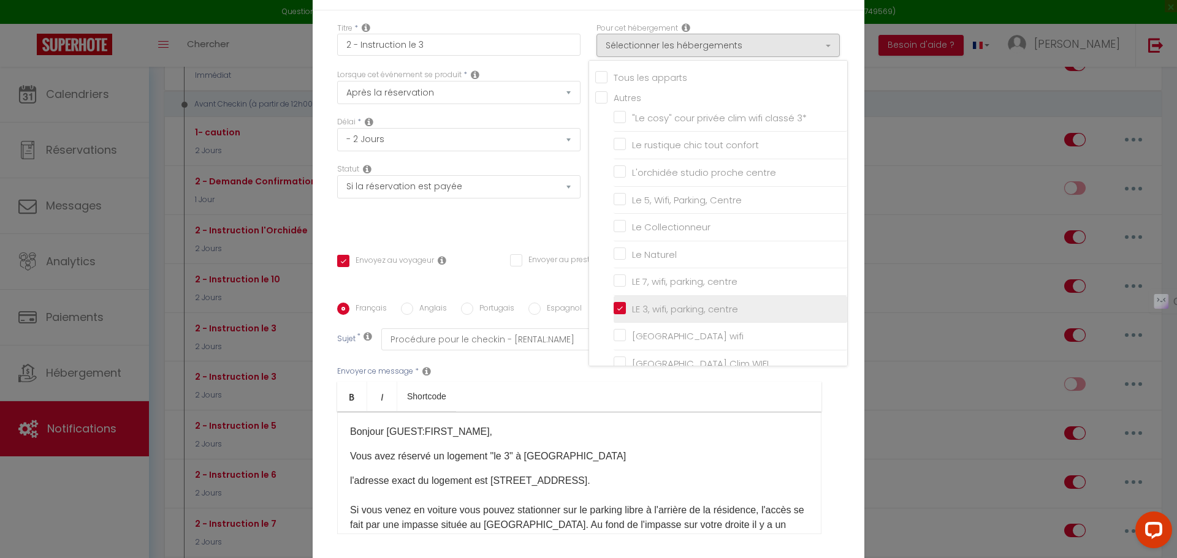
click at [615, 316] on input "LE 3, wifi, parking, centre" at bounding box center [730, 309] width 234 height 12
checkbox input "false"
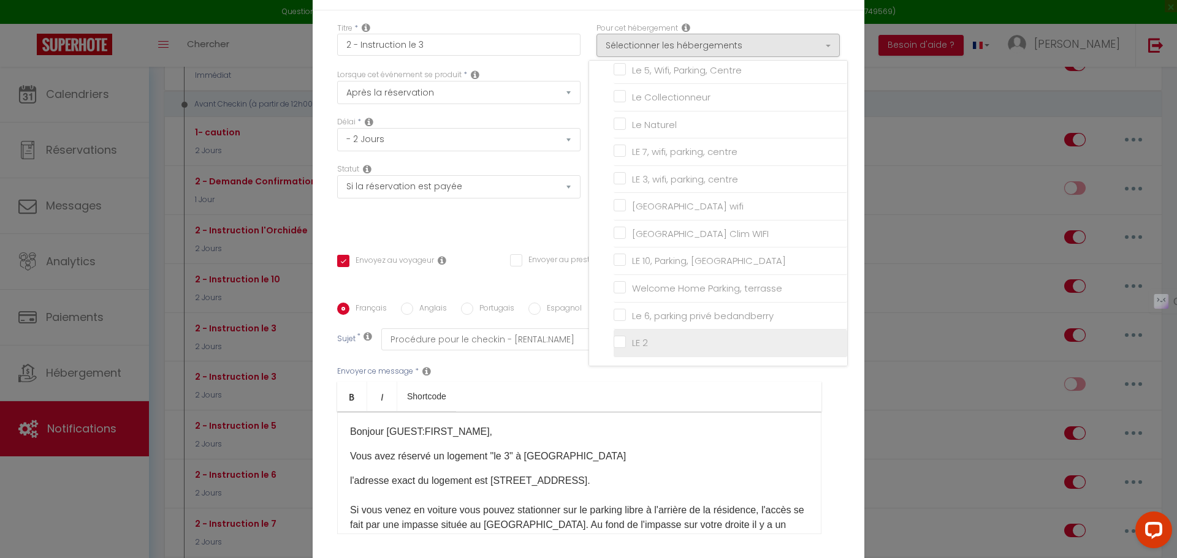
click at [621, 349] on input "LE 2" at bounding box center [730, 343] width 234 height 12
checkbox input "true"
checkbox input "false"
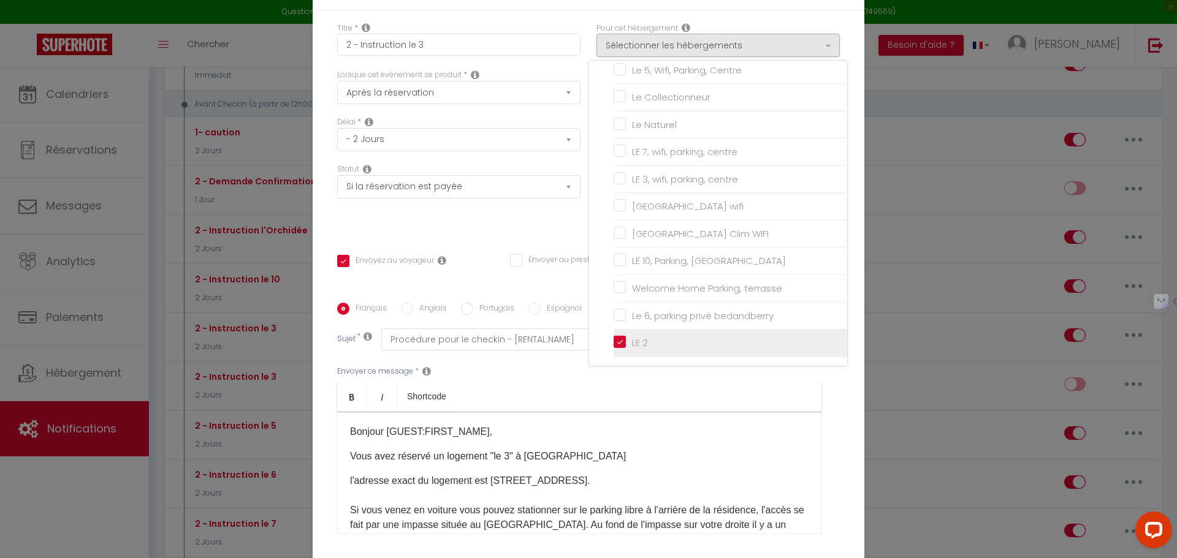
checkbox input "false"
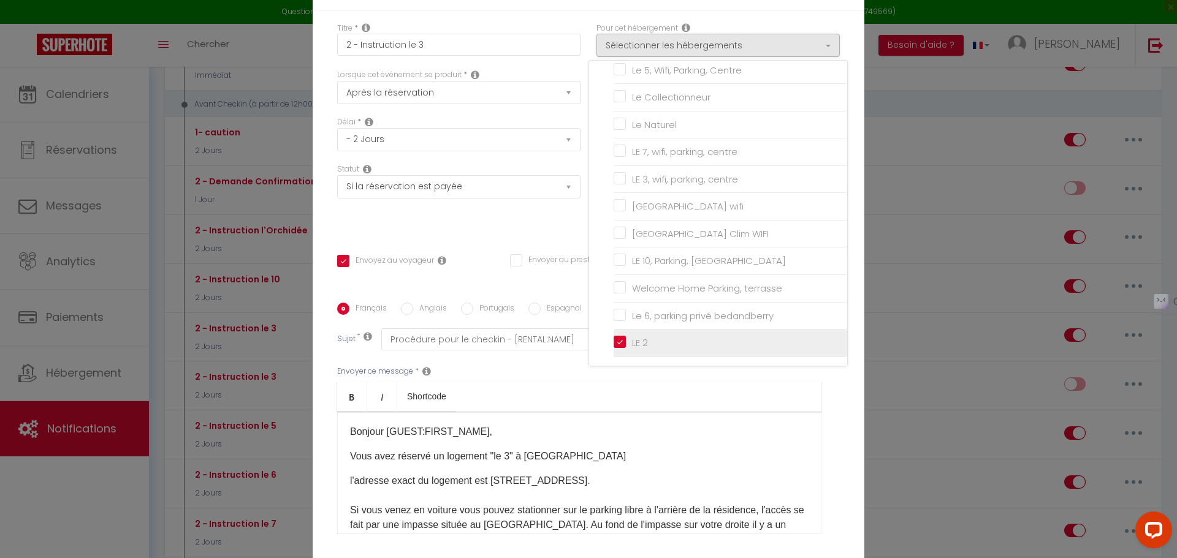
checkbox input "false"
checkbox input "true"
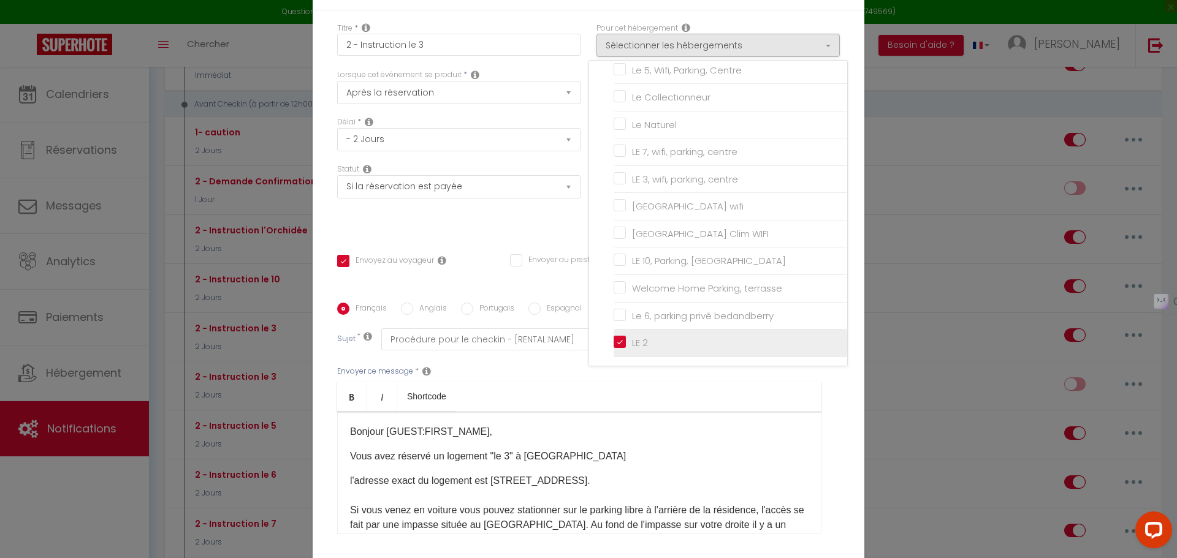
checkbox input "false"
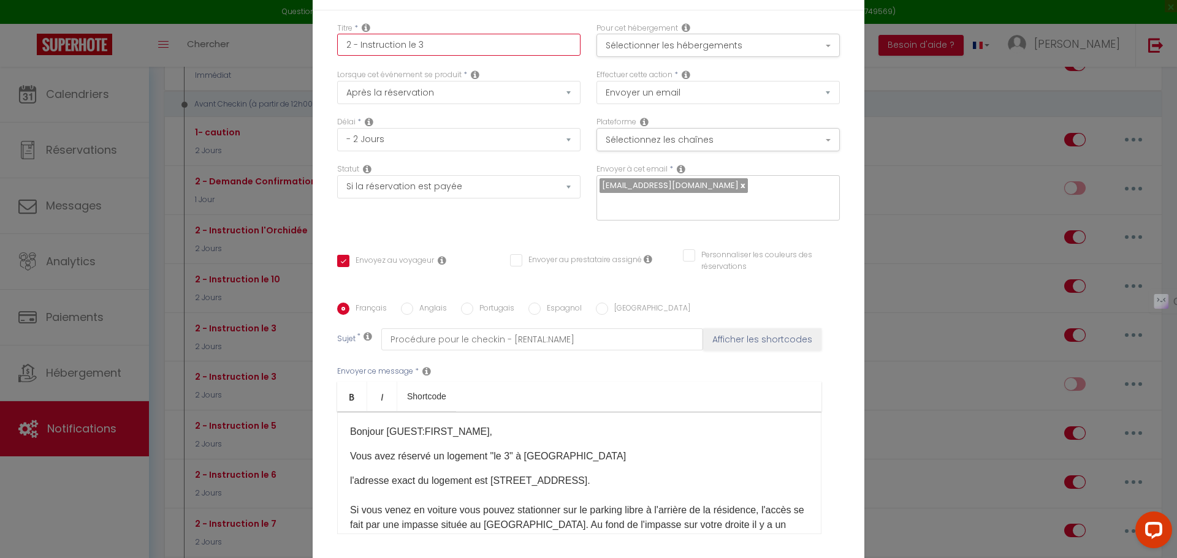
click at [485, 56] on input "2 - Instruction le 3" at bounding box center [458, 45] width 243 height 22
type input "2 - Instruction le"
checkbox input "true"
checkbox input "false"
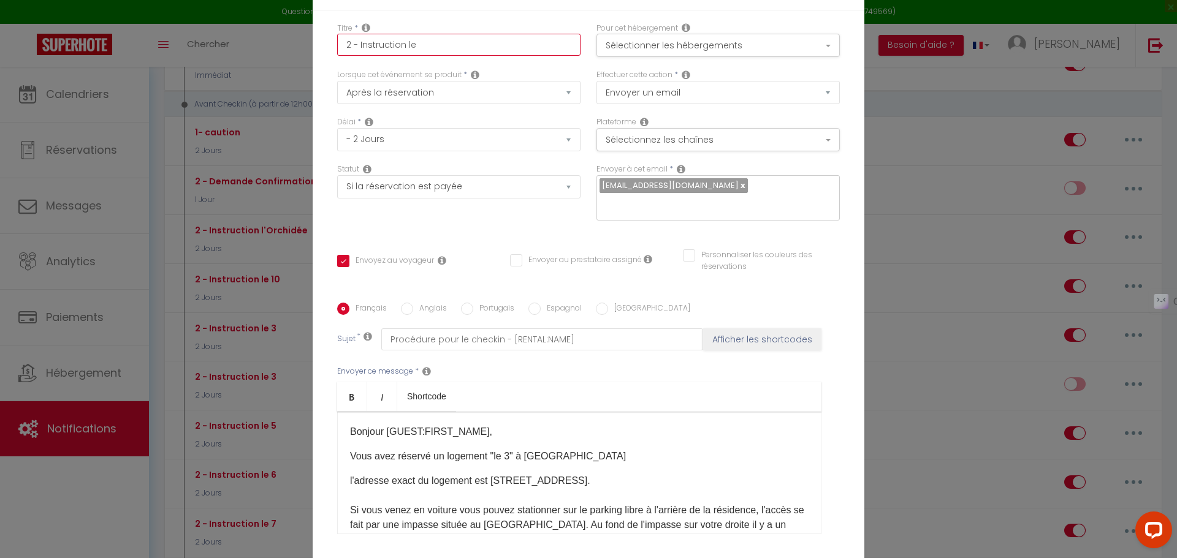
type input "2 - Instruction le 2"
checkbox input "true"
checkbox input "false"
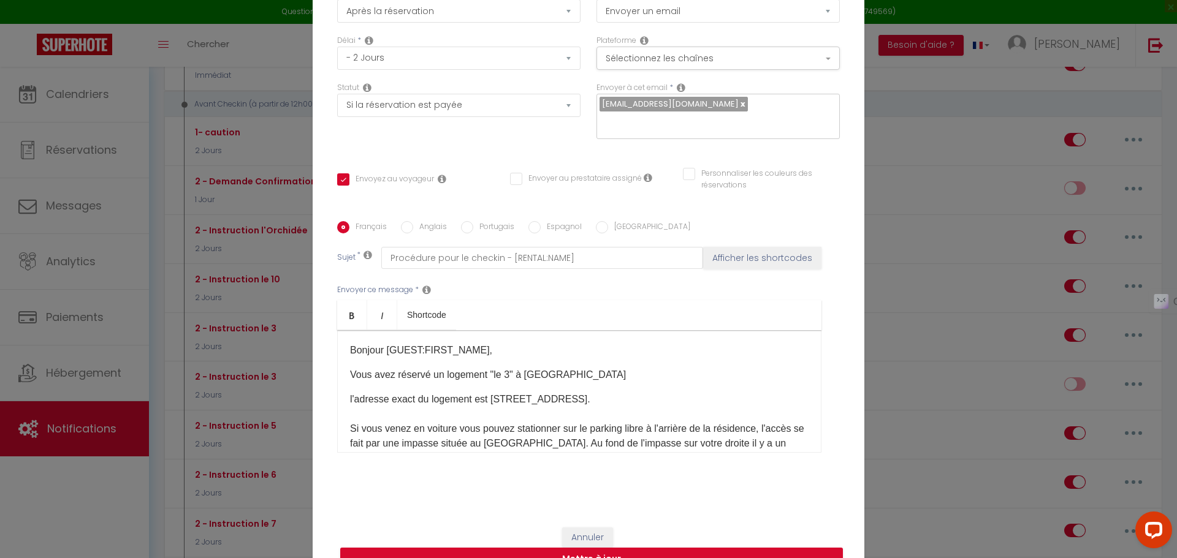
scroll to position [97, 0]
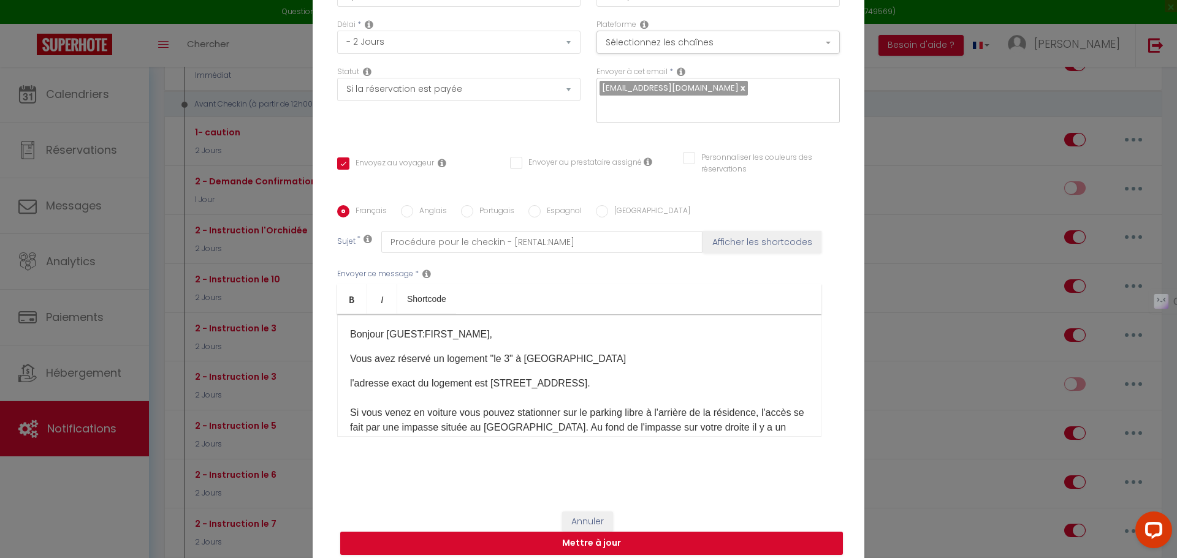
type input "2 - Instruction le 2"
click at [501, 352] on p "Vous avez réservé un logement "le 3" à [GEOGRAPHIC_DATA]​" at bounding box center [579, 359] width 458 height 15
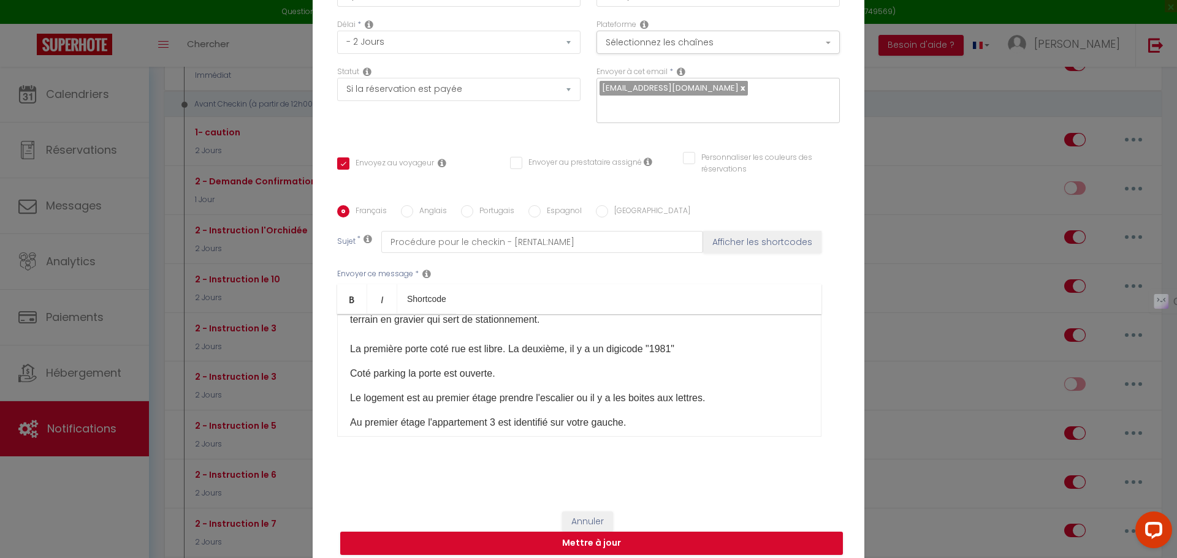
scroll to position [184, 0]
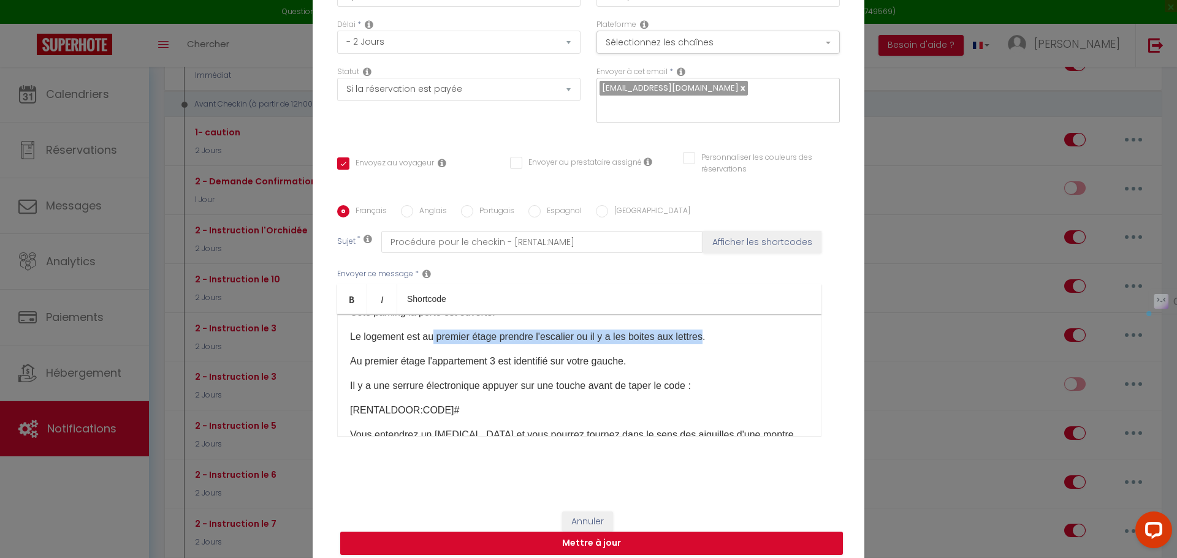
drag, startPoint x: 430, startPoint y: 330, endPoint x: 707, endPoint y: 332, distance: 277.0
click at [707, 332] on p "Le logement est au premier étage prendre l'escalier ou il y a les boites aux le…" at bounding box center [579, 337] width 458 height 15
drag, startPoint x: 517, startPoint y: 329, endPoint x: 510, endPoint y: 330, distance: 6.8
click at [510, 330] on p "Le logement est au rez de chaussé idenfier avec un numero 2." at bounding box center [579, 337] width 458 height 15
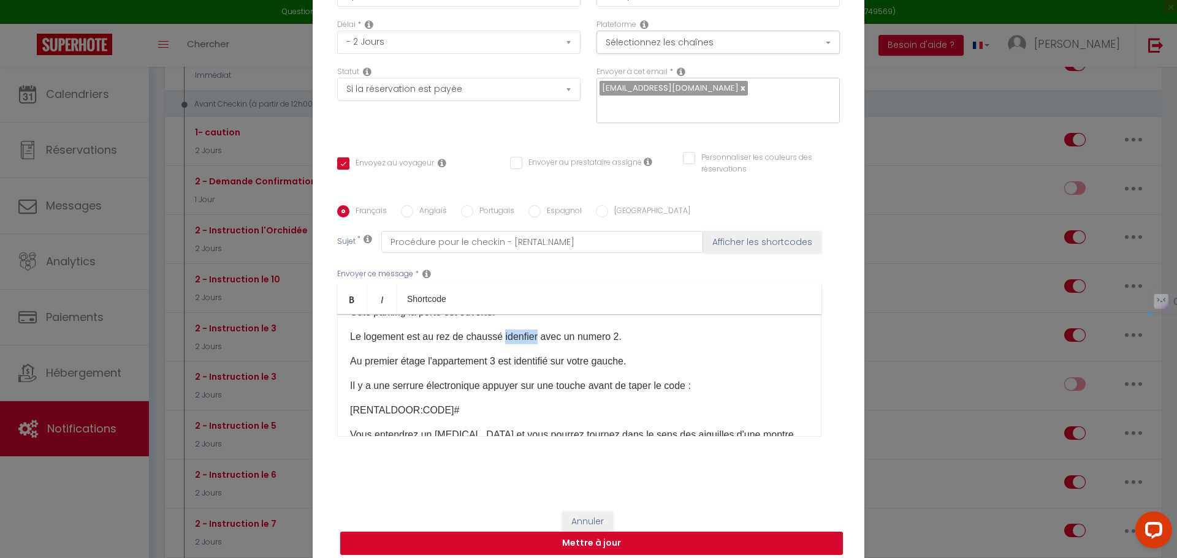
drag, startPoint x: 510, startPoint y: 330, endPoint x: 535, endPoint y: 334, distance: 25.5
click at [535, 334] on p "Le logement est au rez de chaussé idenfier avec un numero 2." at bounding box center [579, 337] width 458 height 15
click at [529, 333] on p "Le logement est au rez de chaussé idenfier avec un numero 2." at bounding box center [579, 337] width 458 height 15
click at [442, 330] on p "Le logement est au rez de chaussé idenfier avec un numero 2." at bounding box center [579, 337] width 458 height 15
drag, startPoint x: 442, startPoint y: 330, endPoint x: 499, endPoint y: 332, distance: 57.0
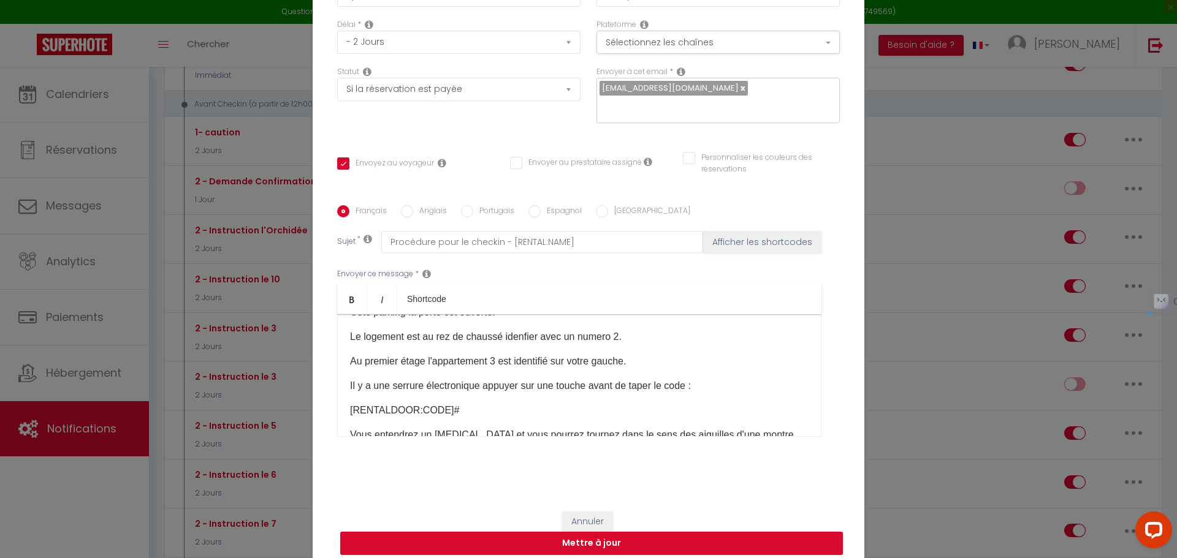
click at [498, 336] on div "Bonjour [GUEST:FIRST_NAME], Vous avez réservé un logement "le 2" à [GEOGRAPHIC_…" at bounding box center [579, 375] width 484 height 123
drag, startPoint x: 501, startPoint y: 328, endPoint x: 572, endPoint y: 328, distance: 71.1
click at [572, 330] on p "Le logement est au rez de chaussé idenfier avec un numero 2." at bounding box center [579, 337] width 458 height 15
drag, startPoint x: 573, startPoint y: 329, endPoint x: 609, endPoint y: 326, distance: 36.3
click at [609, 330] on p "Le logement est au rez de chaussé avec une plaque numero 2." at bounding box center [579, 337] width 458 height 15
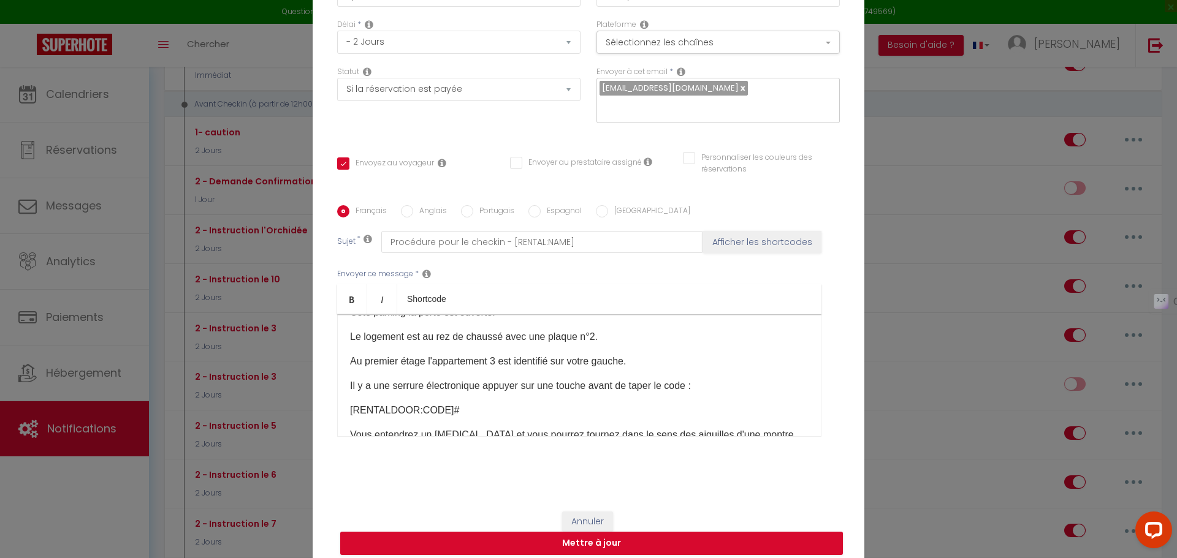
click at [574, 379] on p "Il y a une serrure électronique appuyer sur une touche avant de taper le code :" at bounding box center [579, 386] width 458 height 15
drag, startPoint x: 640, startPoint y: 352, endPoint x: 343, endPoint y: 358, distance: 296.7
click at [343, 358] on div "Bonjour [GUEST:FIRST_NAME], Vous avez réservé un logement "le 2" à [GEOGRAPHIC_…" at bounding box center [579, 375] width 484 height 123
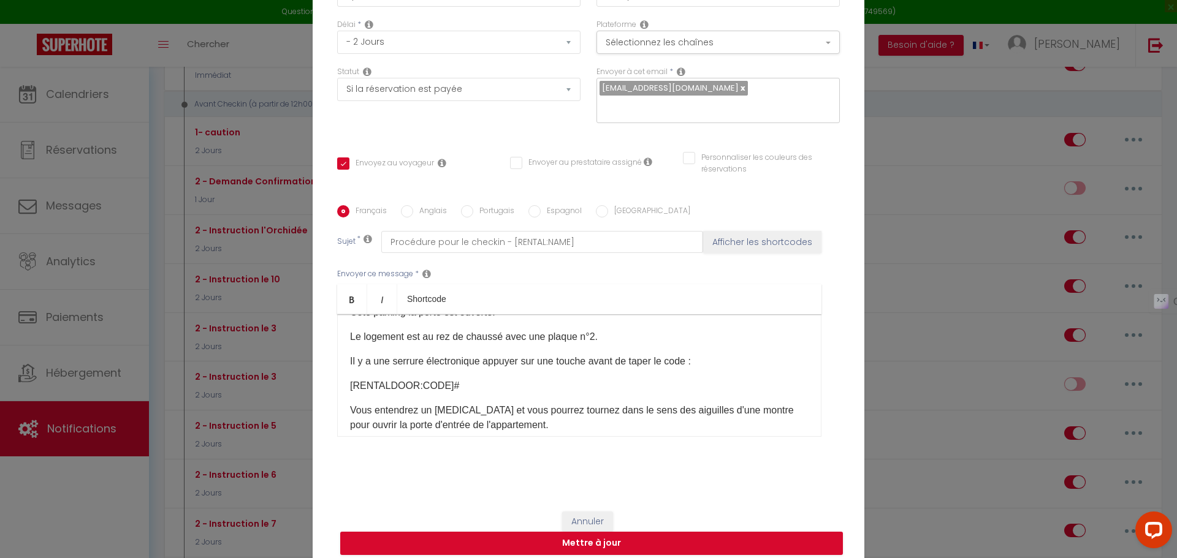
scroll to position [245, 0]
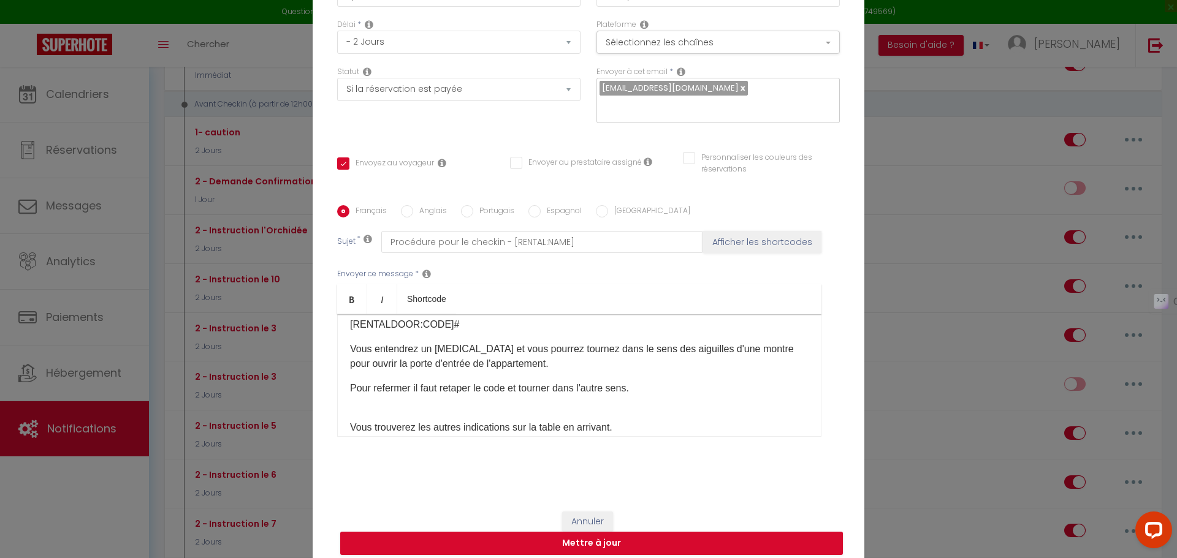
click at [618, 342] on p "Vous entendrez un [MEDICAL_DATA] et vous pourrez tournez dans le sens des aigui…" at bounding box center [579, 356] width 458 height 29
click at [661, 381] on p "Pour refermer il faut retaper le code et tourner dans l'autre sens.​" at bounding box center [579, 388] width 458 height 15
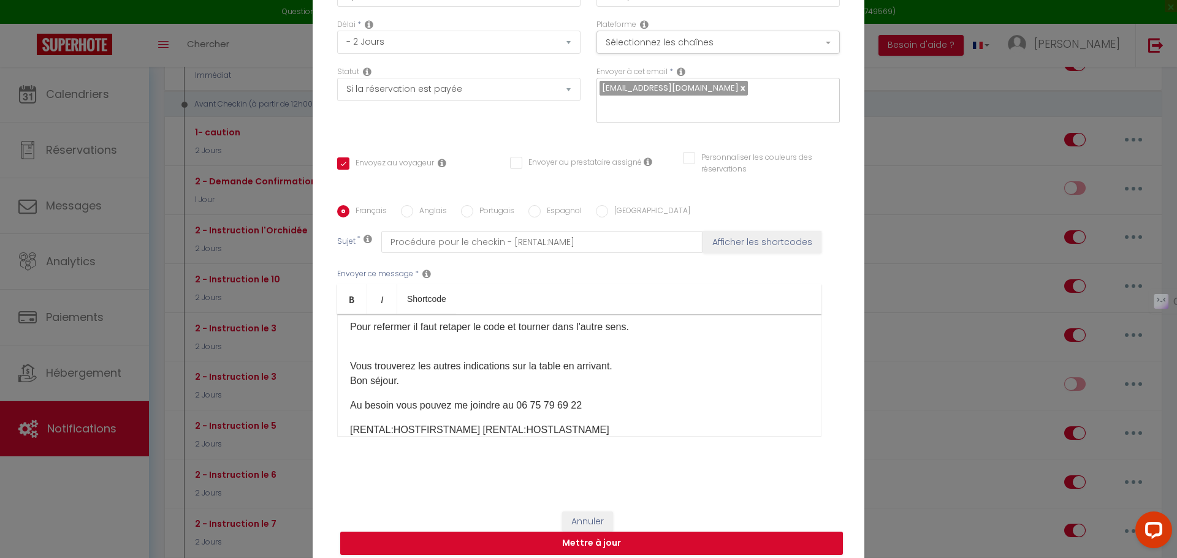
scroll to position [357, 0]
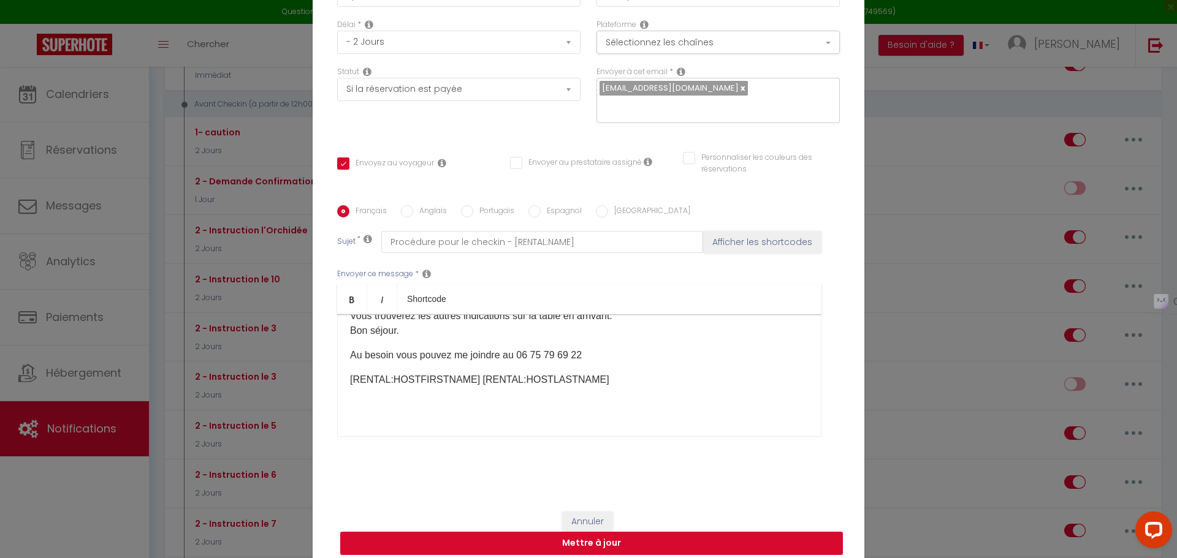
click at [599, 537] on button "Mettre à jour" at bounding box center [591, 543] width 503 height 23
checkbox input "true"
checkbox input "false"
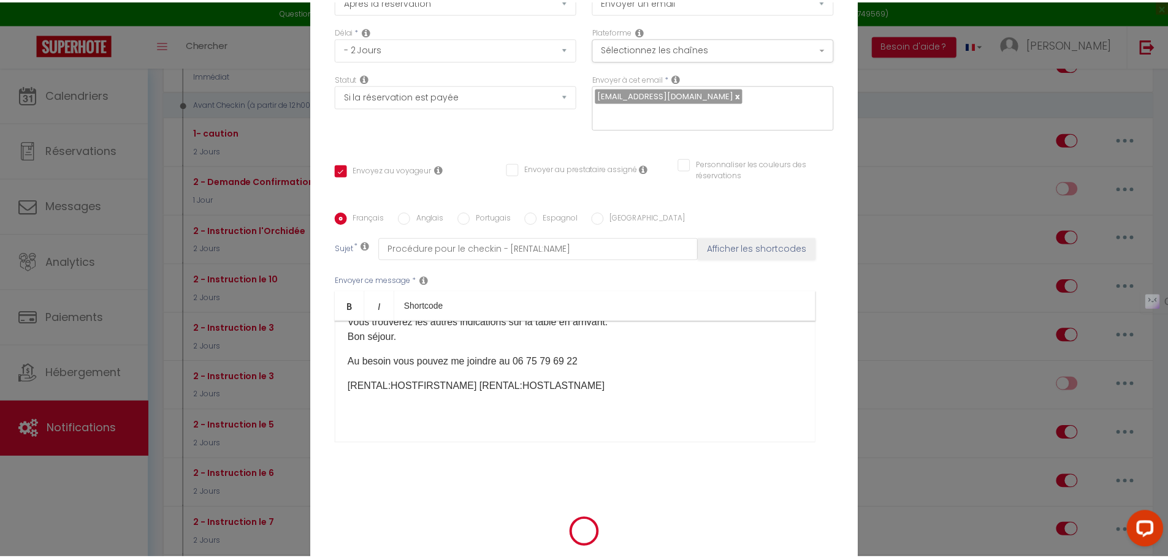
scroll to position [91, 0]
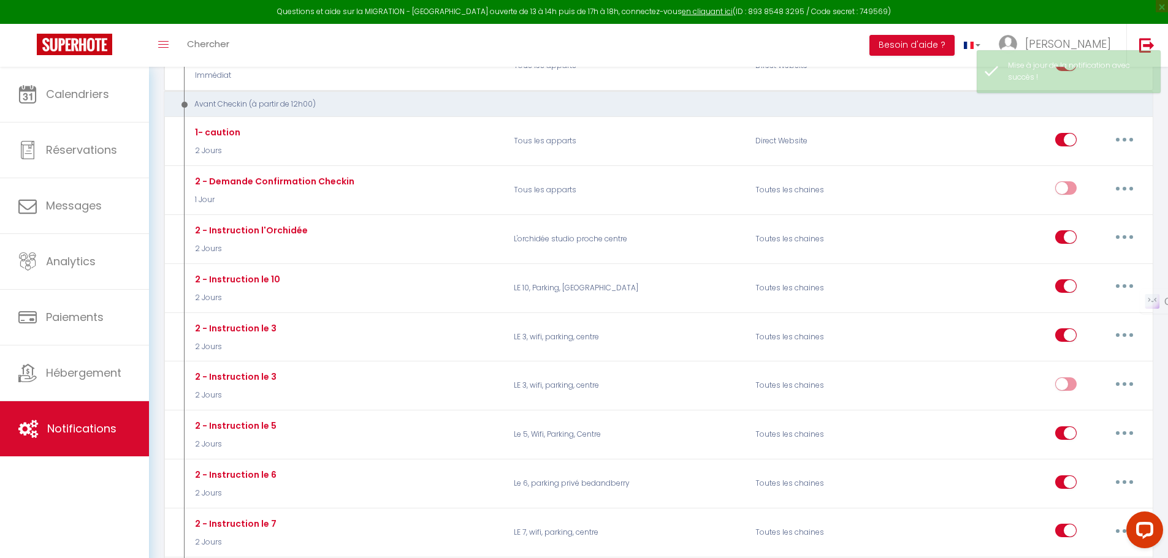
checkbox input "false"
checkbox input "true"
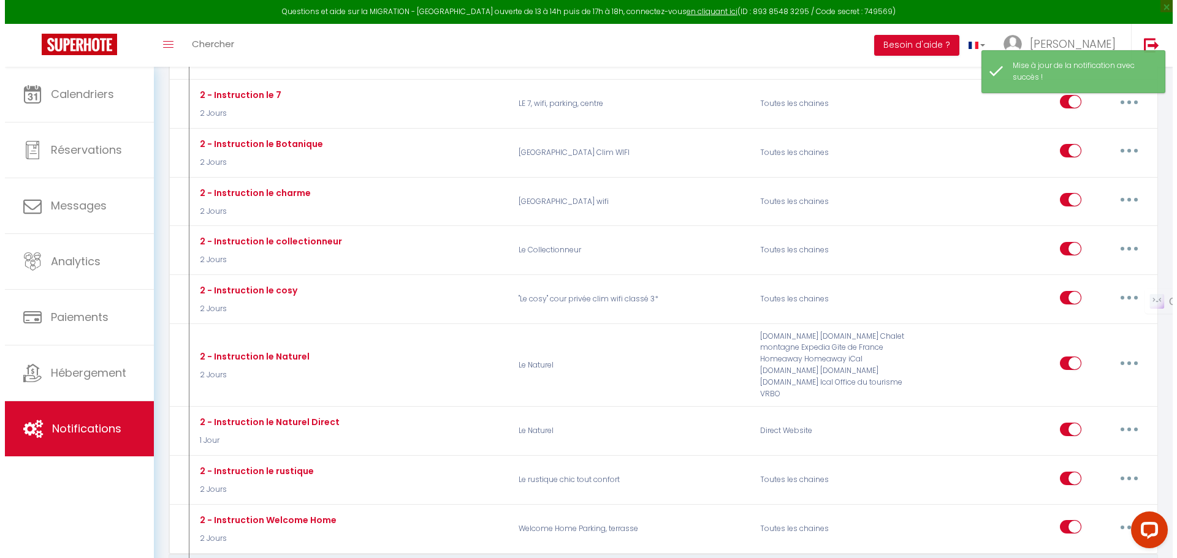
scroll to position [1287, 0]
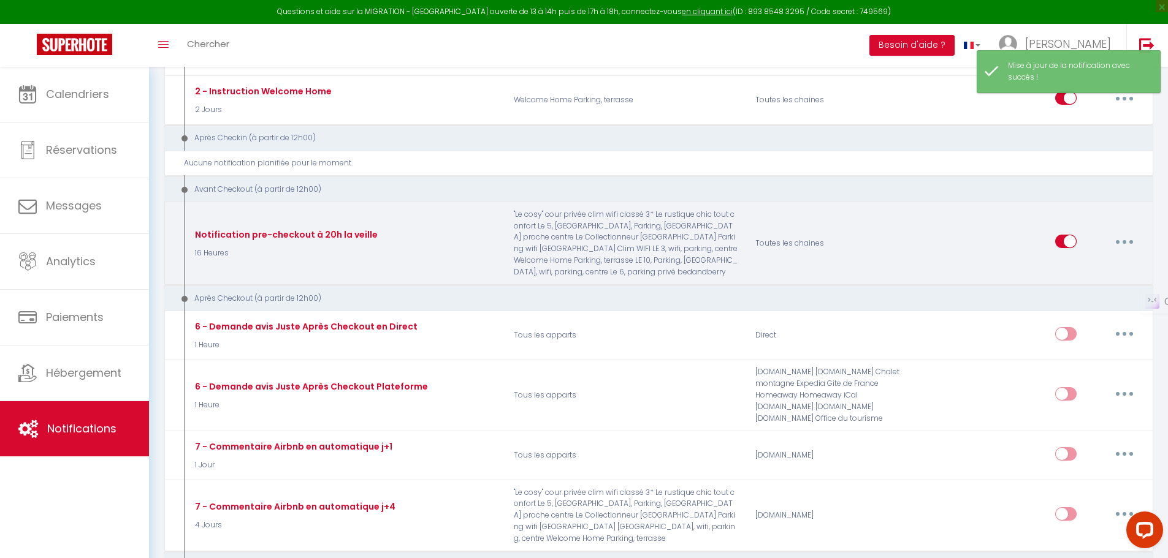
click at [1125, 232] on button "button" at bounding box center [1124, 242] width 34 height 20
click at [1086, 263] on link "Editer" at bounding box center [1092, 269] width 91 height 21
type input "Notification pre-checkout à 20h la veille"
checkbox input "true"
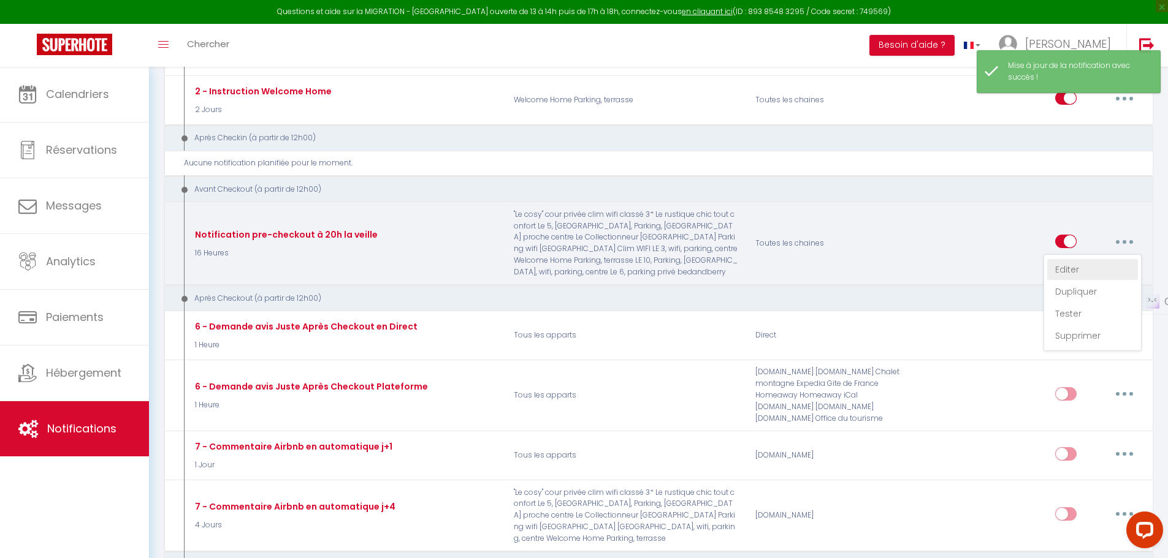
checkbox input "true"
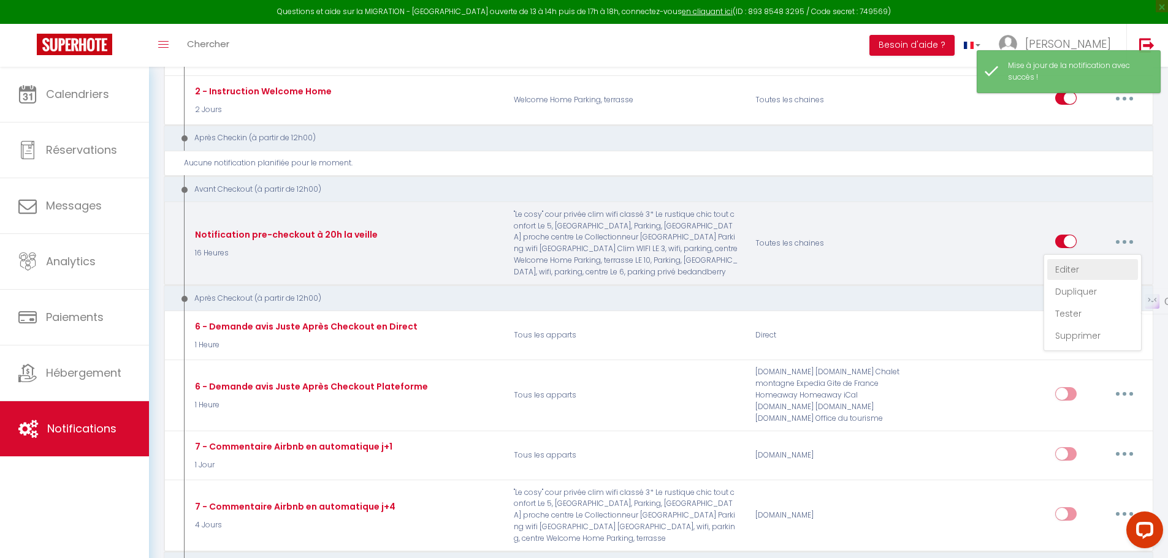
checkbox input "true"
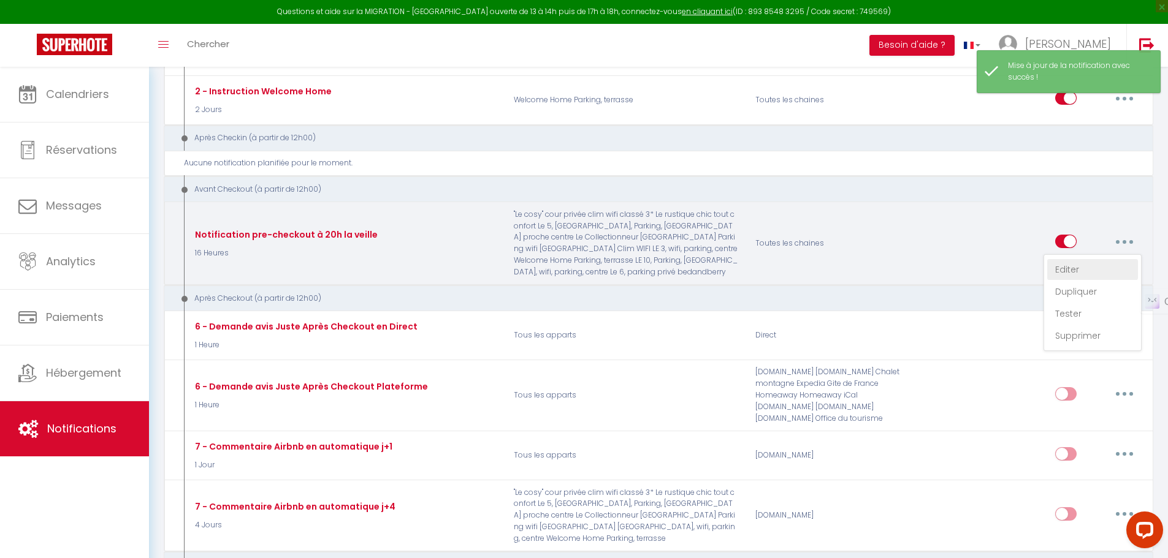
checkbox input "true"
checkbox input "false"
select select "4"
select select "16 Heures"
select select "if_booking_is_paid"
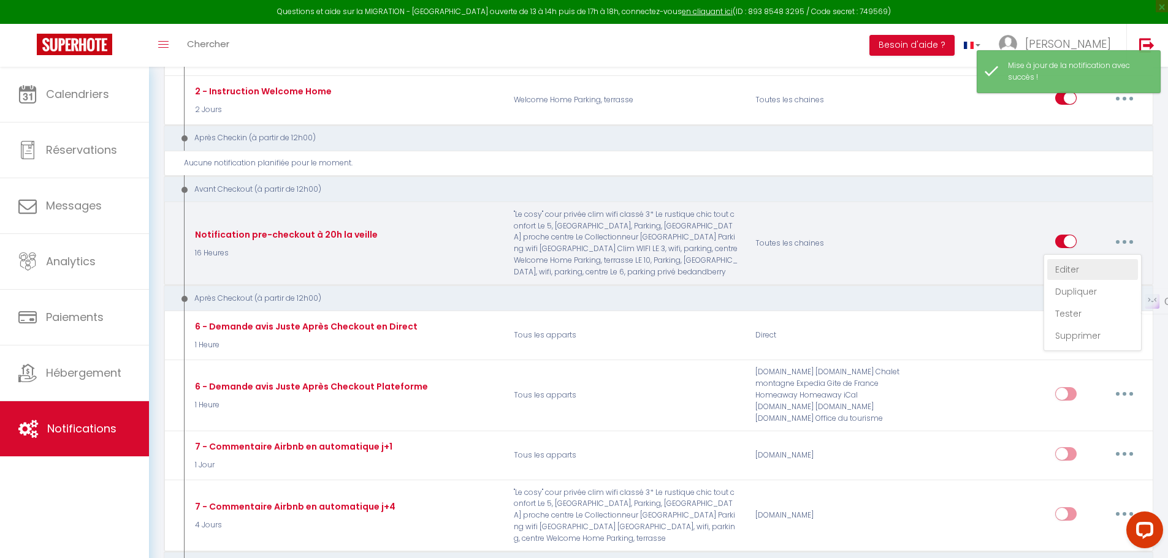
checkbox input "true"
checkbox input "false"
radio input "true"
type input "Procédure pour votre départ - [RENTAL:NAME] - [GUEST:FIRST_NAME] [GUEST:NAME]"
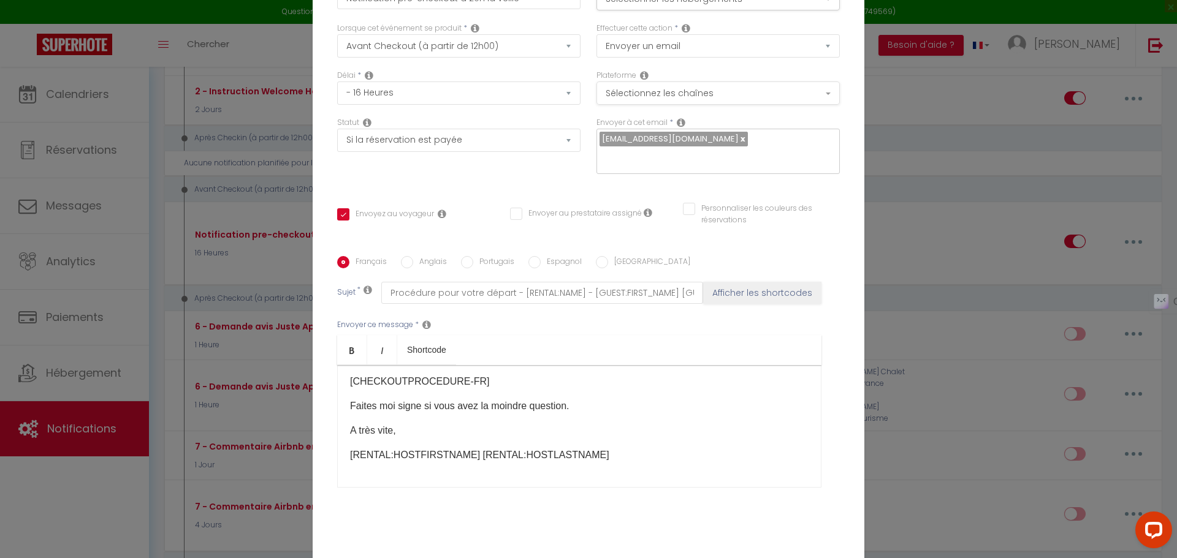
scroll to position [0, 0]
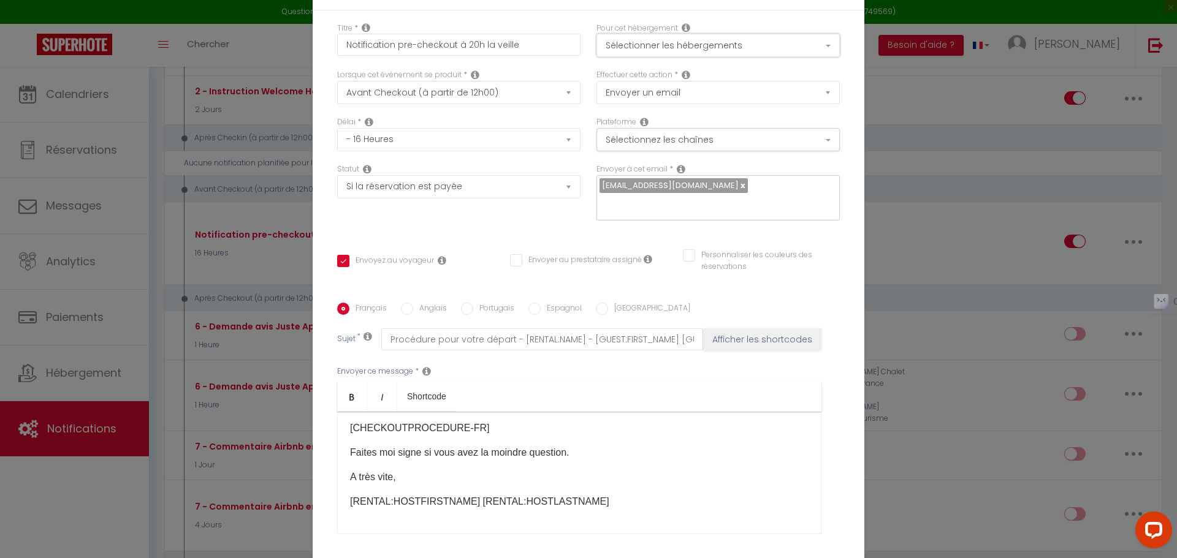
click at [694, 56] on button "Sélectionner les hébergements" at bounding box center [717, 45] width 243 height 23
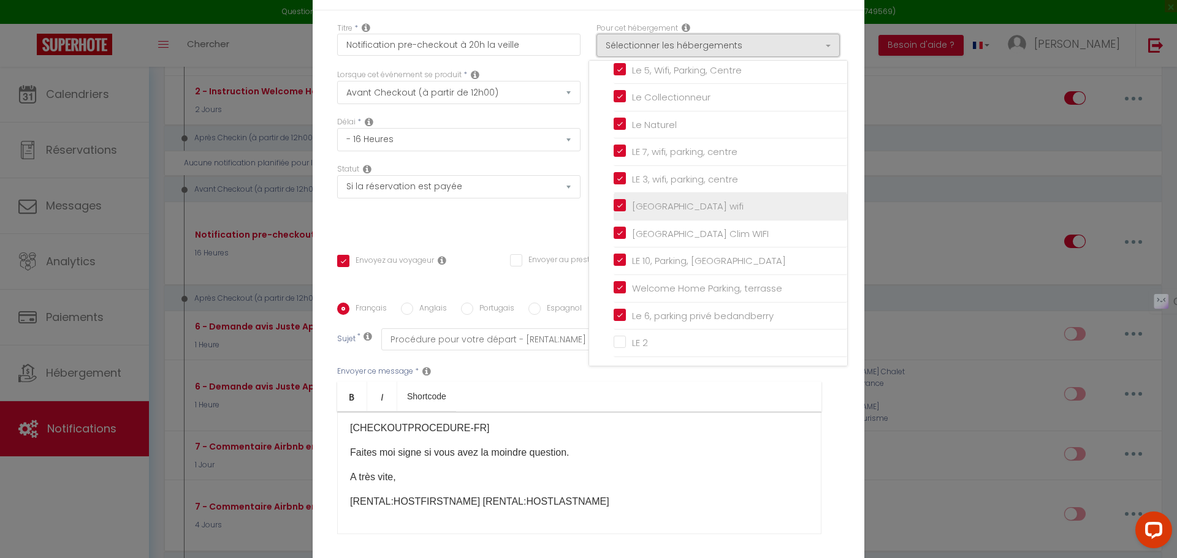
scroll to position [97, 0]
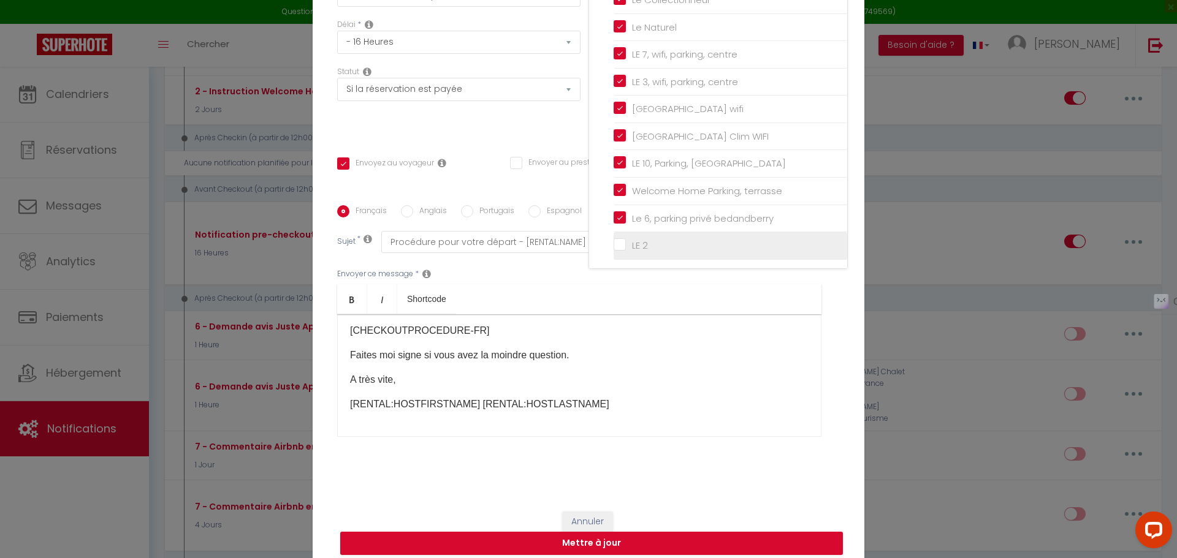
click at [616, 251] on input "LE 2" at bounding box center [730, 246] width 234 height 12
checkbox input "true"
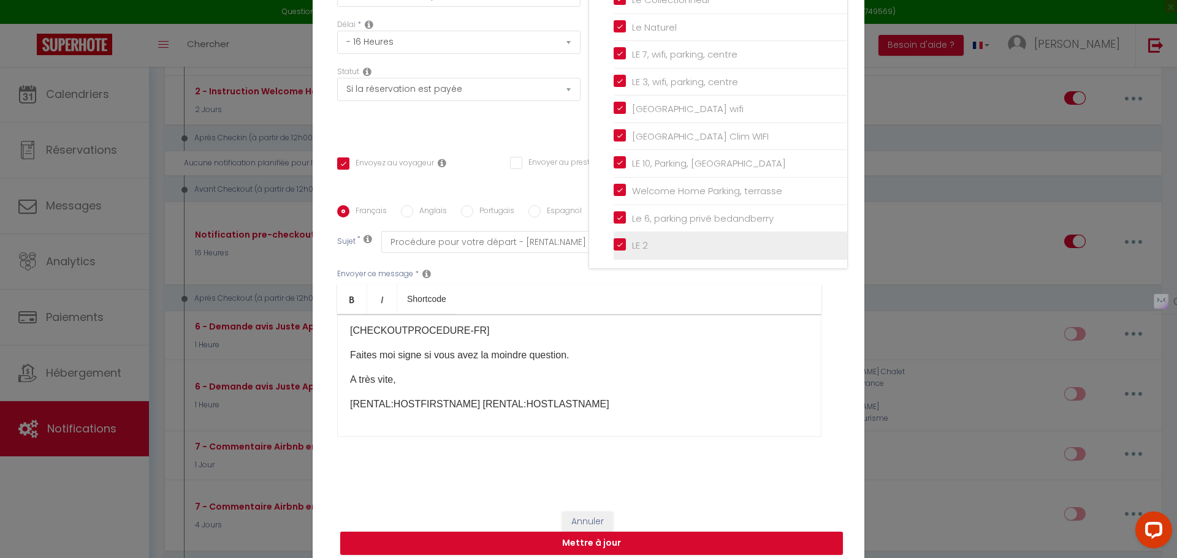
checkbox input "false"
click at [588, 535] on button "Mettre à jour" at bounding box center [591, 543] width 503 height 23
checkbox input "true"
checkbox input "false"
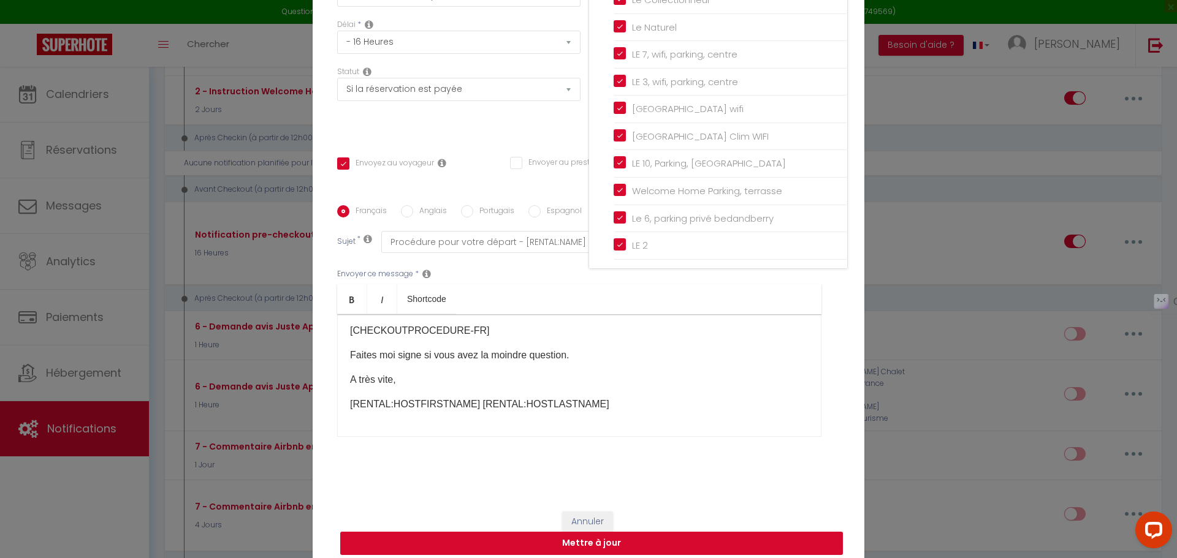
checkbox input "false"
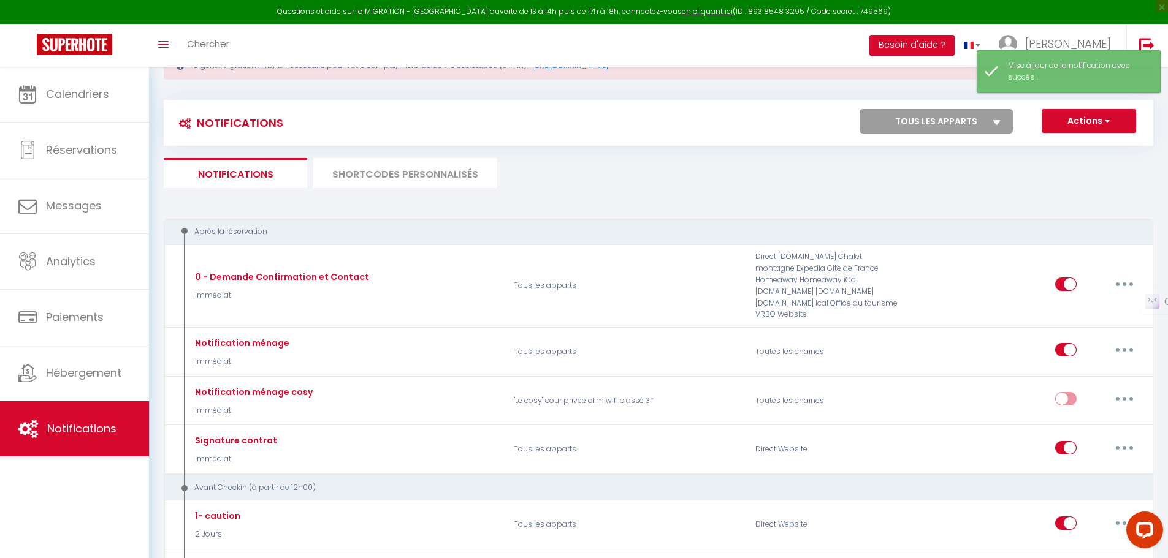
scroll to position [0, 0]
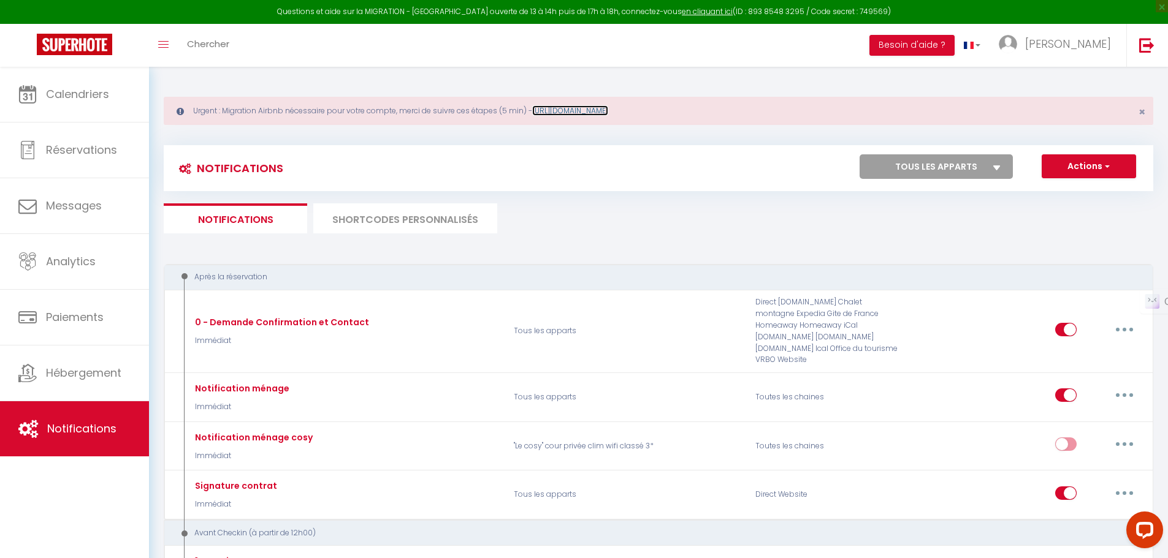
click at [599, 113] on link "[URL][DOMAIN_NAME]" at bounding box center [570, 110] width 76 height 10
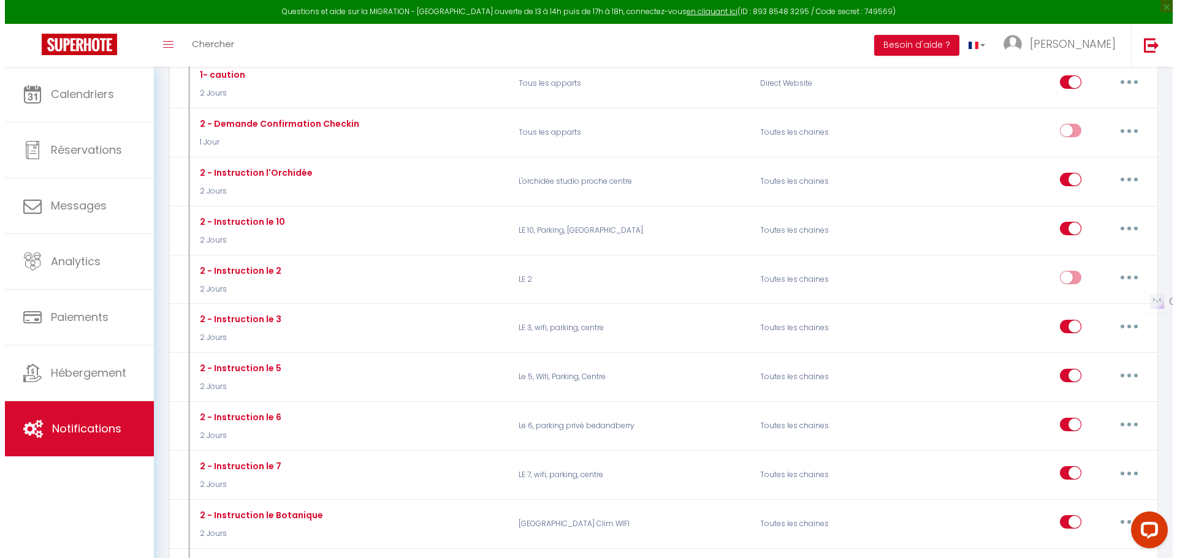
scroll to position [490, 0]
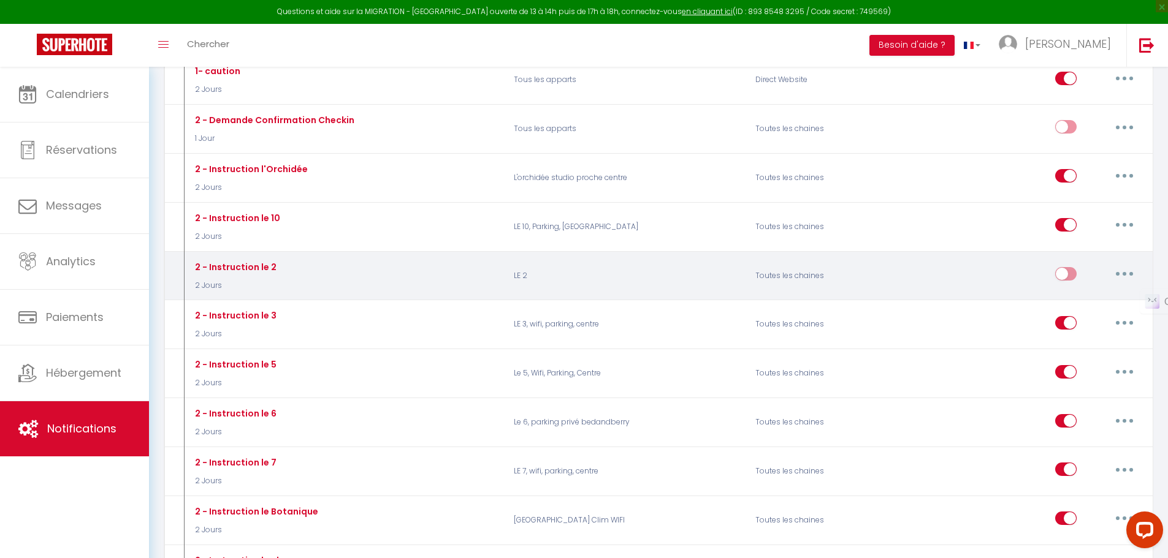
click at [1069, 267] on input "checkbox" at bounding box center [1065, 276] width 21 height 18
checkbox input "true"
select select
checkbox input "false"
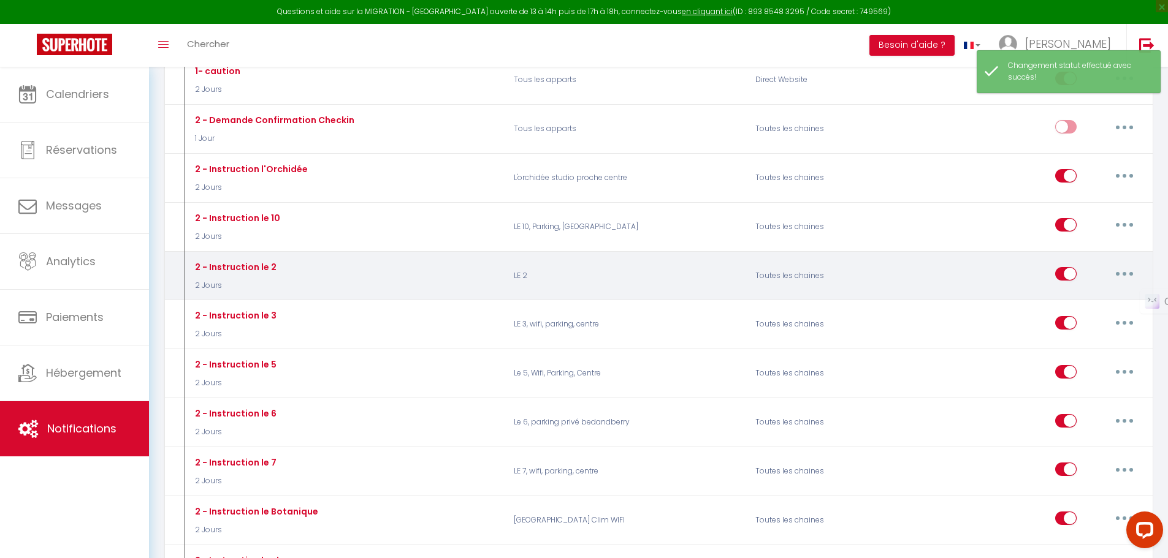
click at [1130, 264] on button "button" at bounding box center [1124, 274] width 34 height 20
click at [1101, 292] on link "Editer" at bounding box center [1092, 302] width 91 height 21
type input "2 - Instruction le 2"
select select "2 Jours"
select select "if_booking_is_paid"
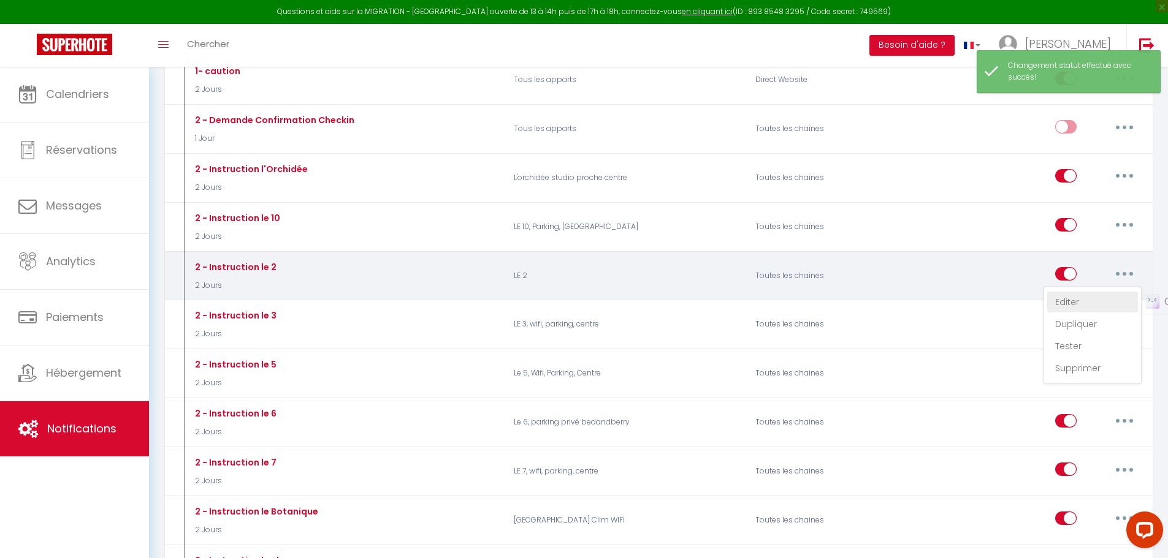
checkbox input "true"
checkbox input "false"
radio input "true"
type input "Procédure pour le checkin - [RENTAL:NAME]"
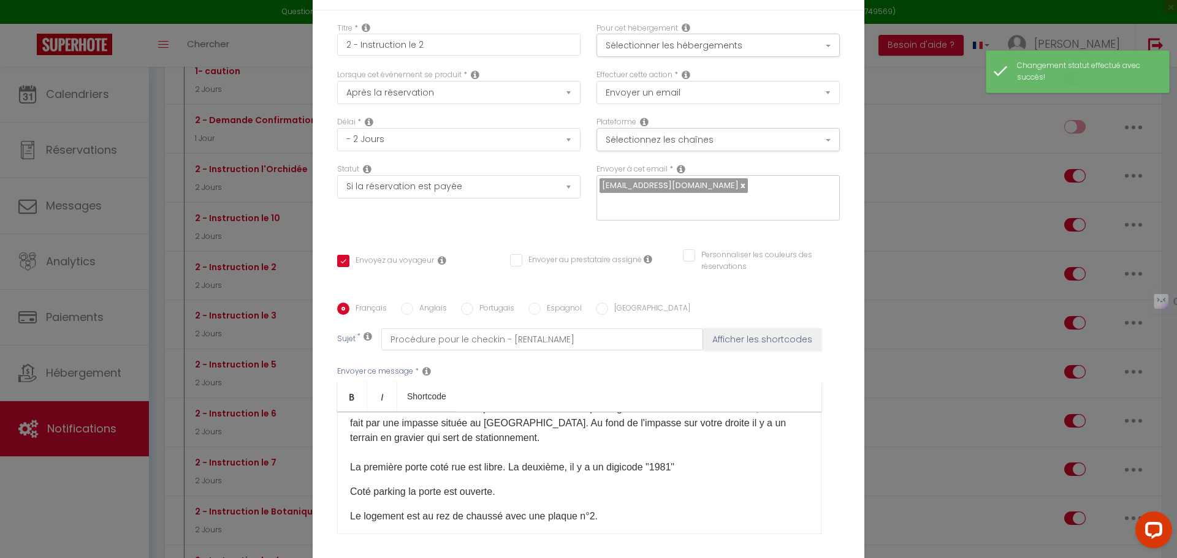
scroll to position [0, 0]
click at [990, 215] on div "Modifier la notification × Titre * 2 - Instruction le 2 Pour cet hébergement Sé…" at bounding box center [588, 279] width 1177 height 558
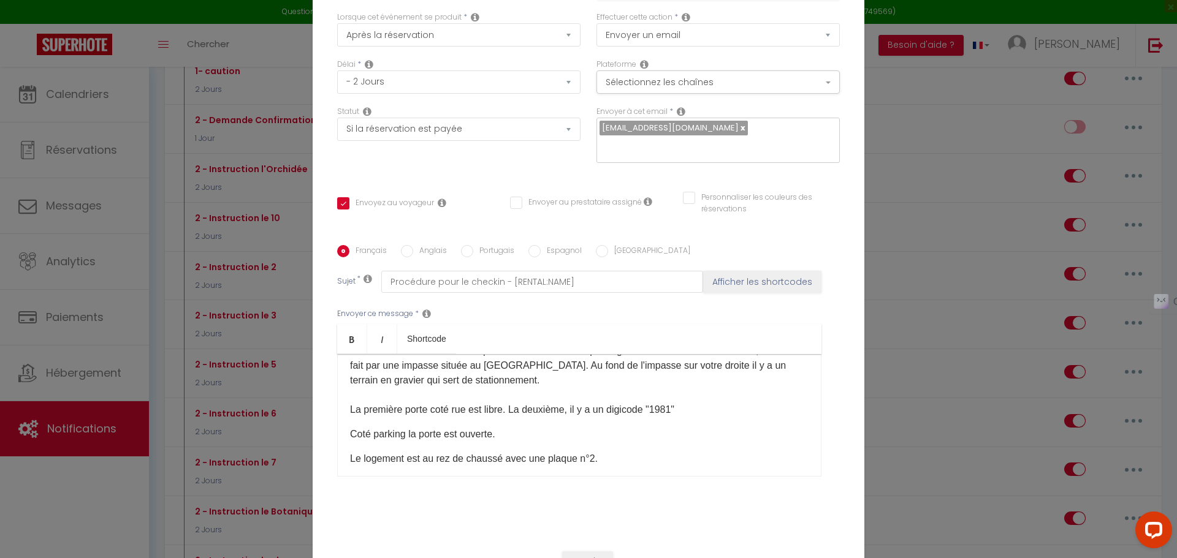
scroll to position [97, 0]
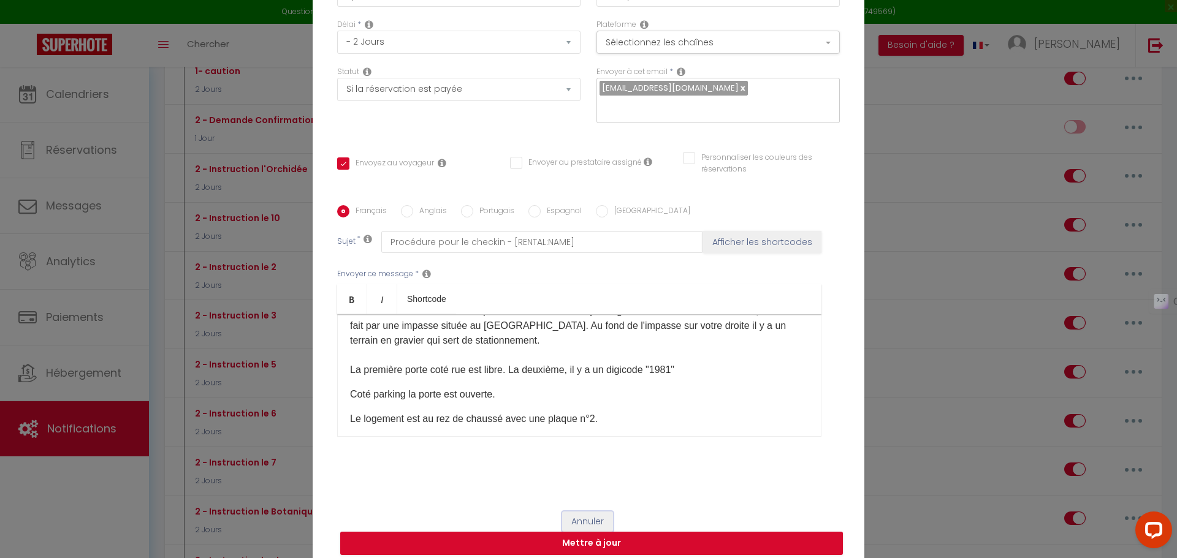
click at [582, 515] on button "Annuler" at bounding box center [587, 522] width 51 height 21
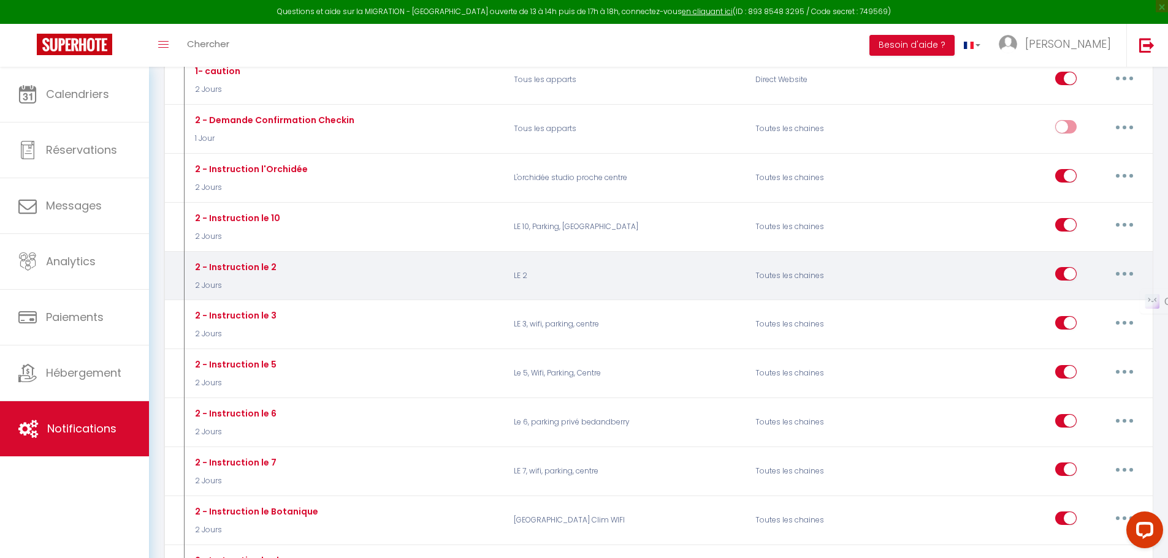
click at [1125, 272] on icon "button" at bounding box center [1124, 274] width 4 height 4
click at [1064, 336] on link "Tester" at bounding box center [1092, 346] width 91 height 21
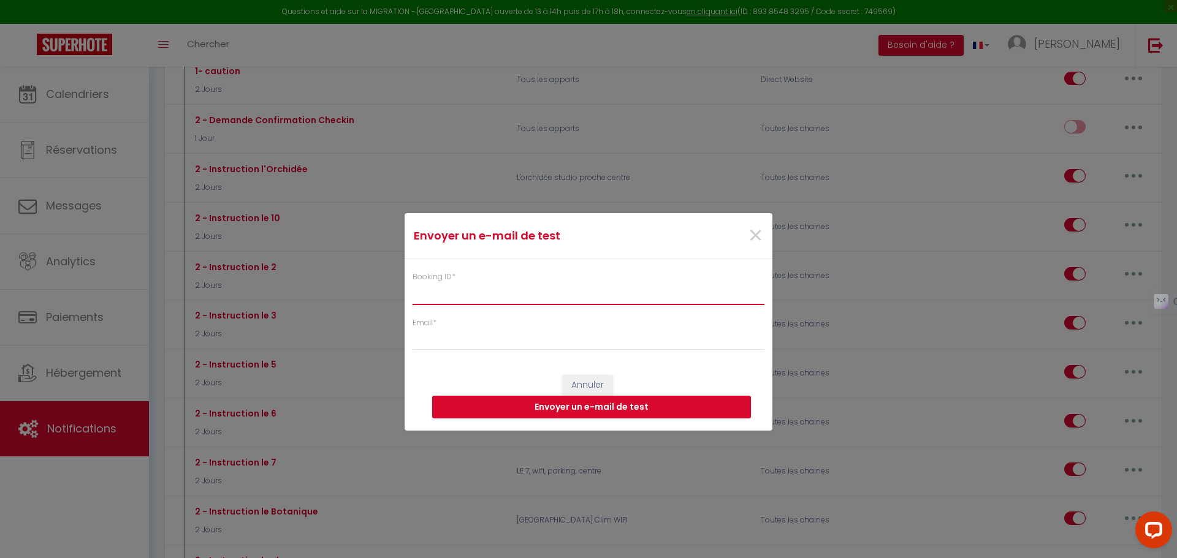
click at [576, 302] on input "Booking ID *" at bounding box center [588, 294] width 352 height 22
click at [755, 234] on span "×" at bounding box center [755, 236] width 15 height 37
checkbox input "true"
checkbox input "false"
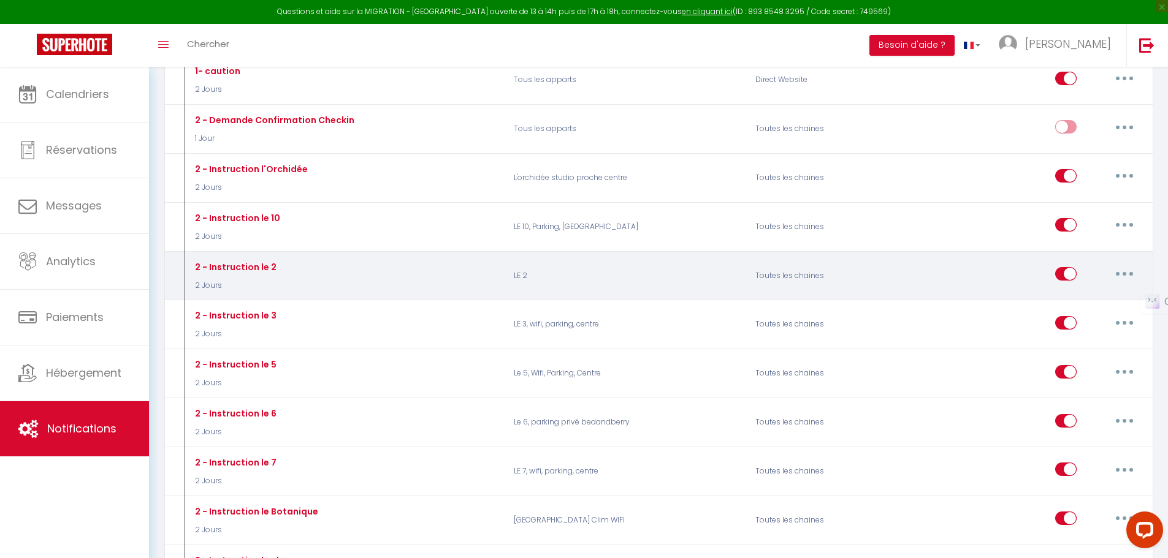
click at [1128, 264] on button "button" at bounding box center [1124, 274] width 34 height 20
click at [1083, 292] on link "Editer" at bounding box center [1092, 302] width 91 height 21
checkbox input "true"
checkbox input "false"
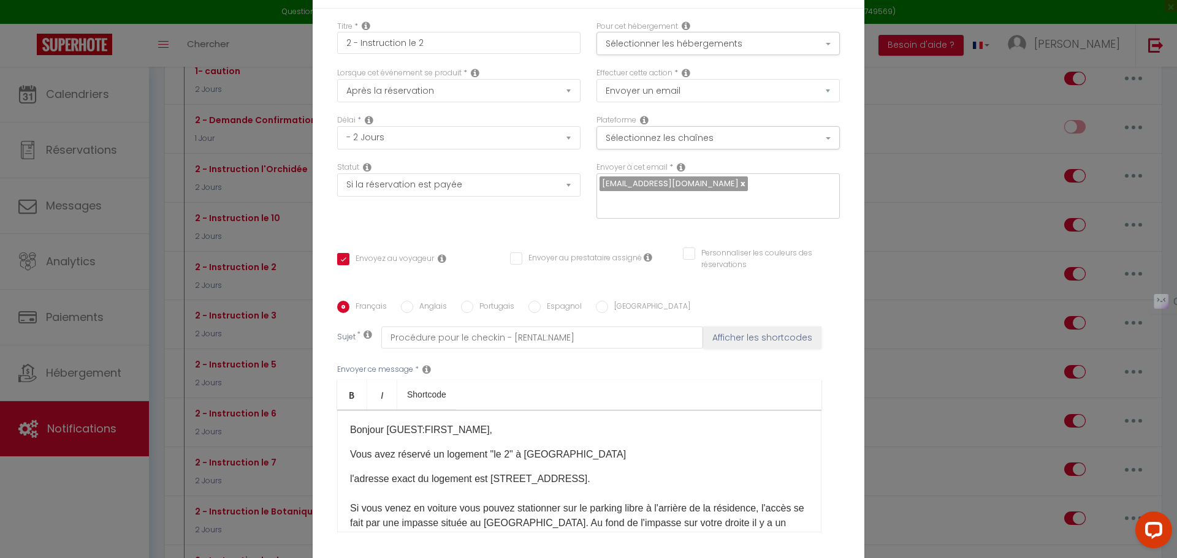
scroll to position [0, 0]
click at [669, 57] on button "Sélectionner les hébergements" at bounding box center [717, 45] width 243 height 23
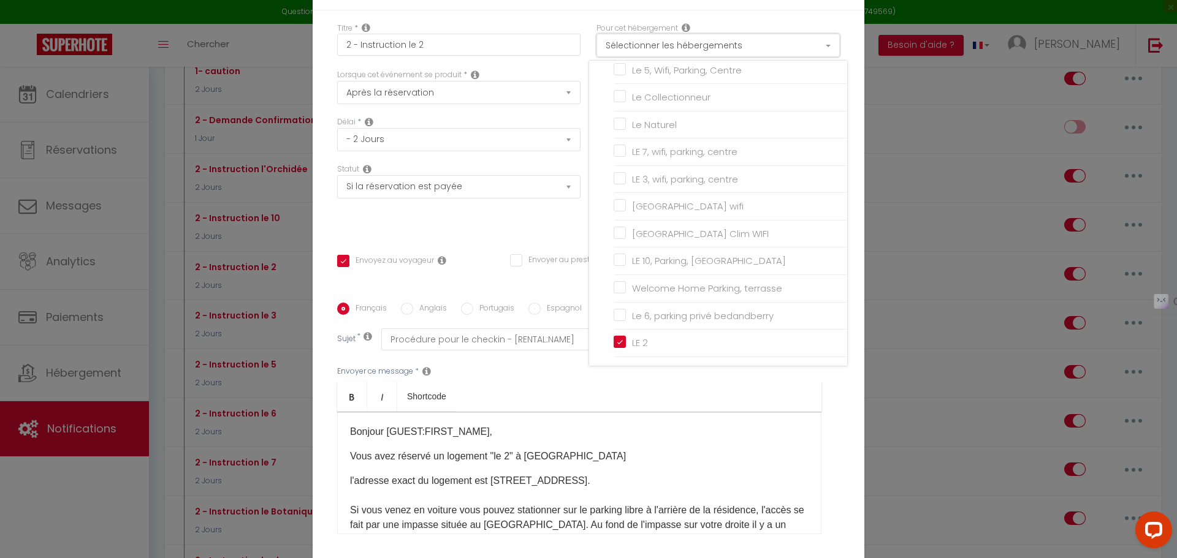
click at [669, 57] on button "Sélectionner les hébergements" at bounding box center [717, 45] width 243 height 23
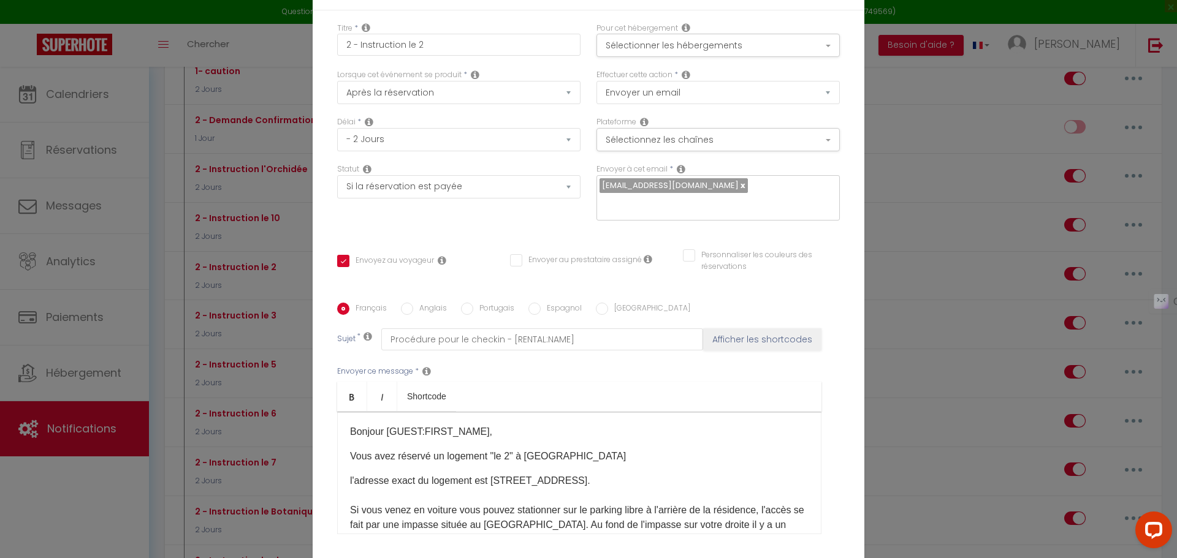
click at [936, 147] on div "Modifier la notification × Titre * 2 - Instruction le 2 Pour cet hébergement Sé…" at bounding box center [588, 279] width 1177 height 558
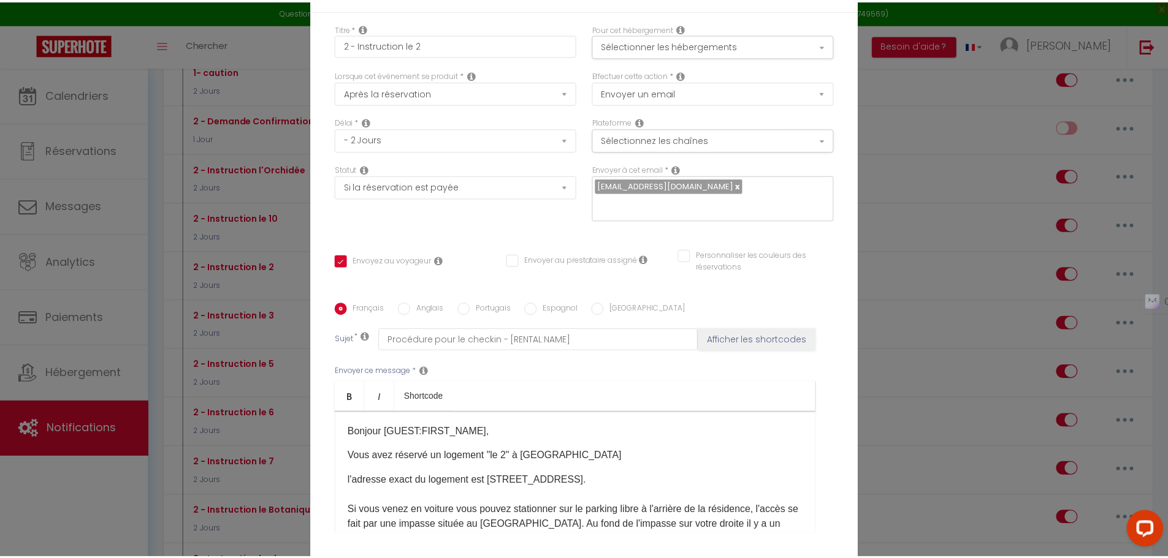
scroll to position [97, 0]
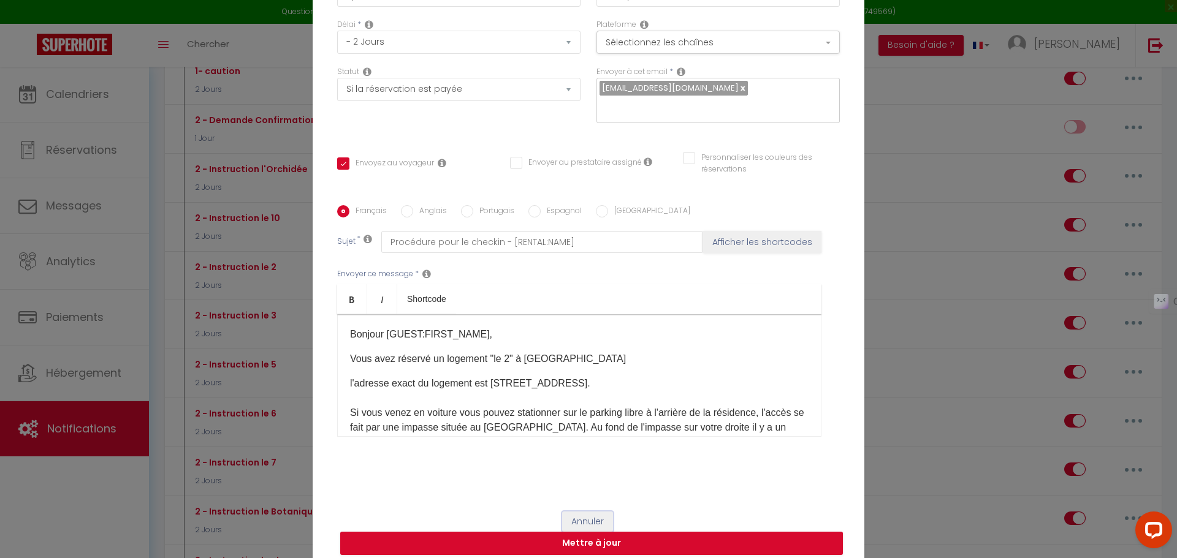
click at [576, 512] on button "Annuler" at bounding box center [587, 522] width 51 height 21
